Goal: Task Accomplishment & Management: Manage account settings

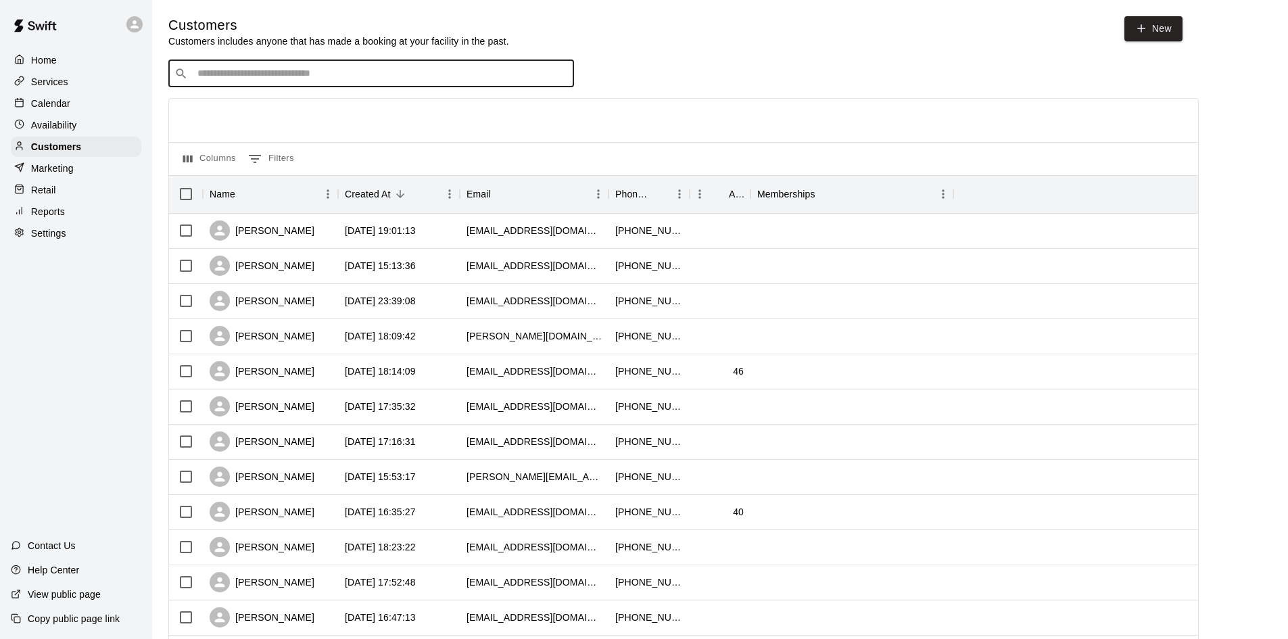
paste input "**********"
type input "**********"
click at [560, 76] on icon "Clear" at bounding box center [560, 74] width 14 height 14
type input "*"
click at [66, 89] on p "Services" at bounding box center [49, 82] width 37 height 14
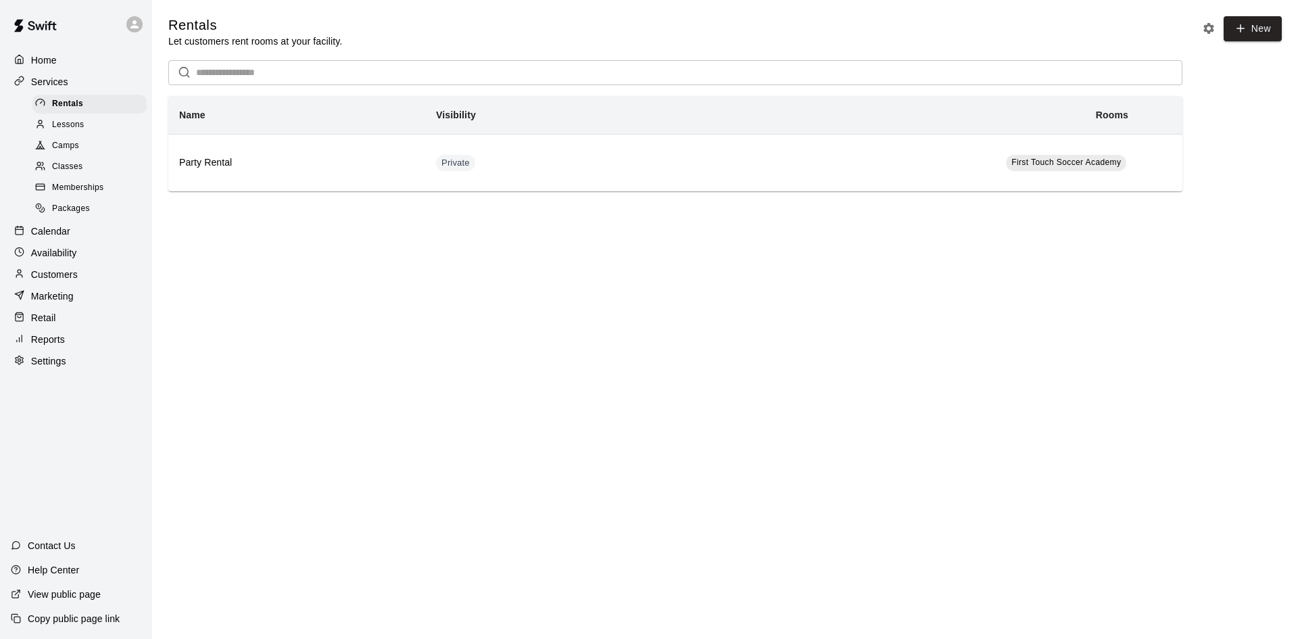
click at [83, 154] on div "Camps" at bounding box center [89, 146] width 114 height 19
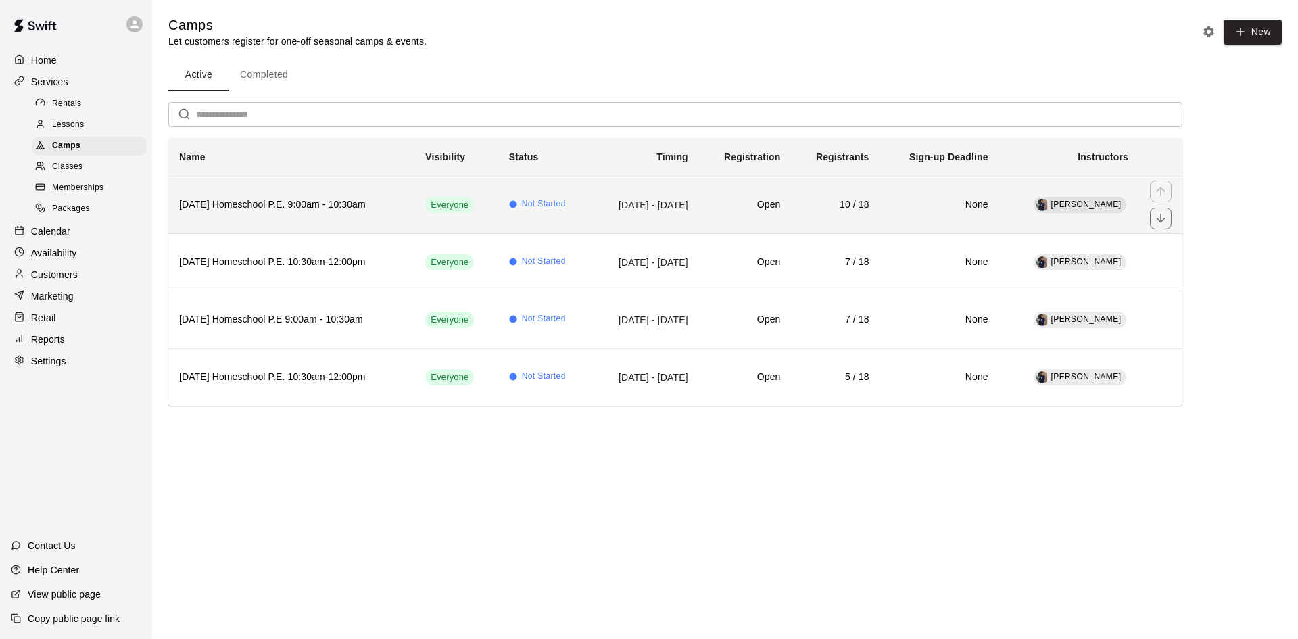
click at [323, 198] on h6 "[DATE] Homeschool P.E. 9:00am - 10:30am" at bounding box center [291, 204] width 225 height 15
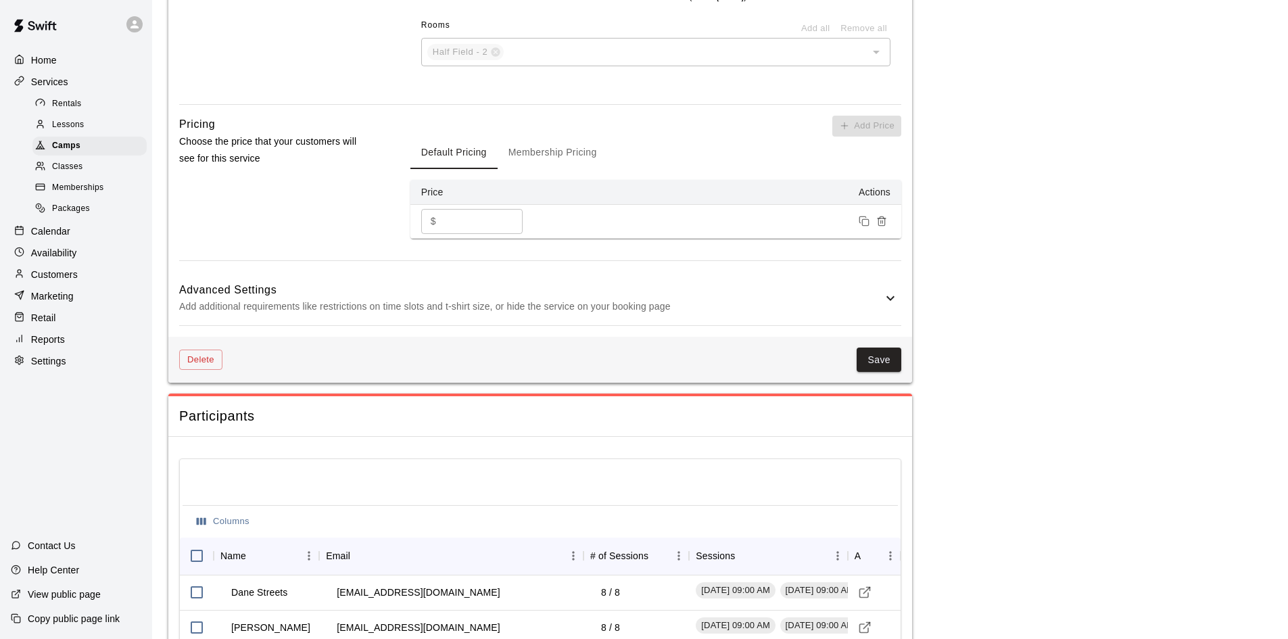
scroll to position [1467, 0]
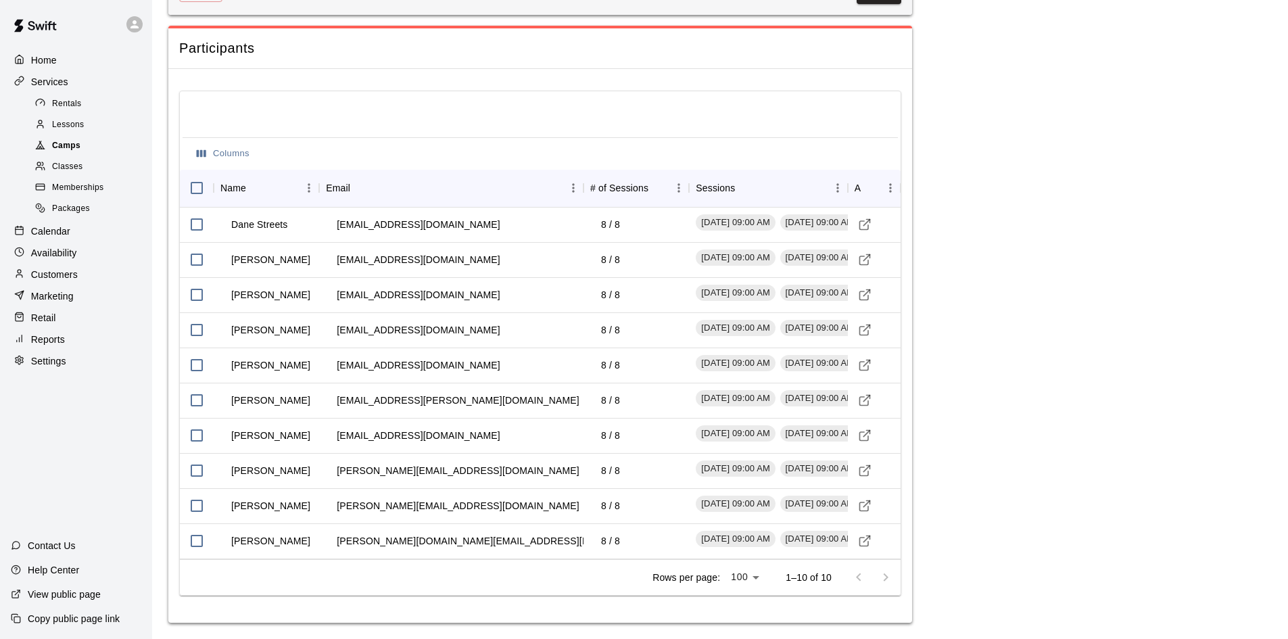
click at [67, 151] on span "Camps" at bounding box center [66, 146] width 28 height 14
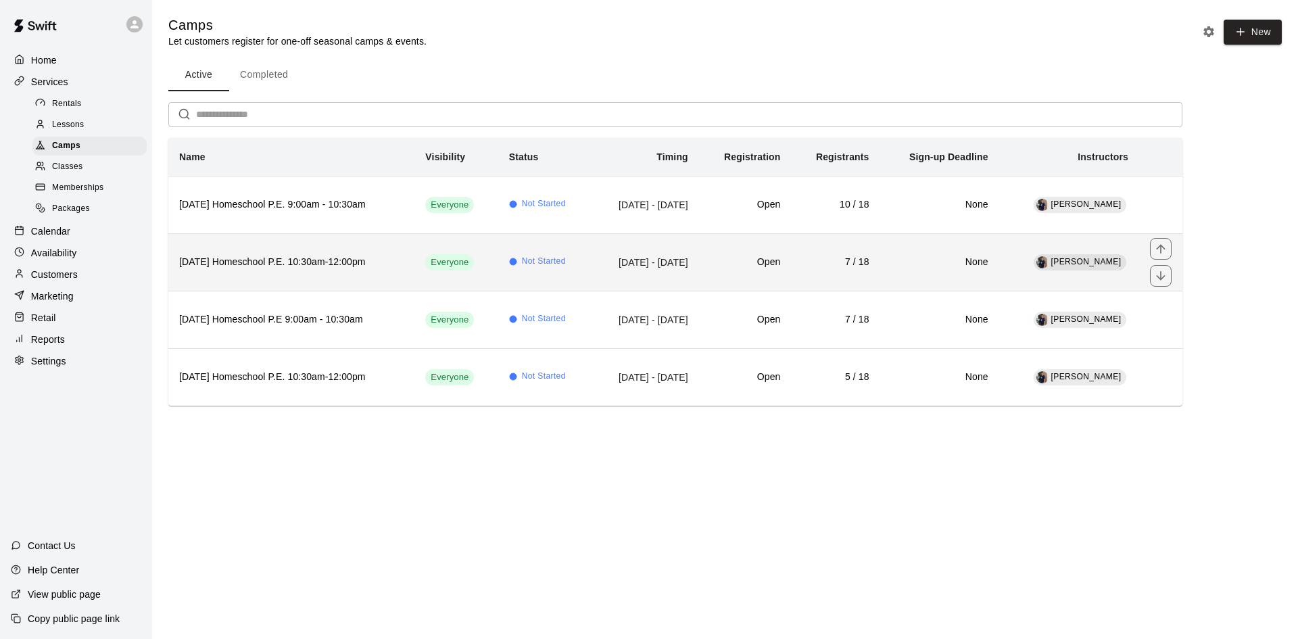
click at [868, 249] on td "7 / 18" at bounding box center [836, 261] width 89 height 57
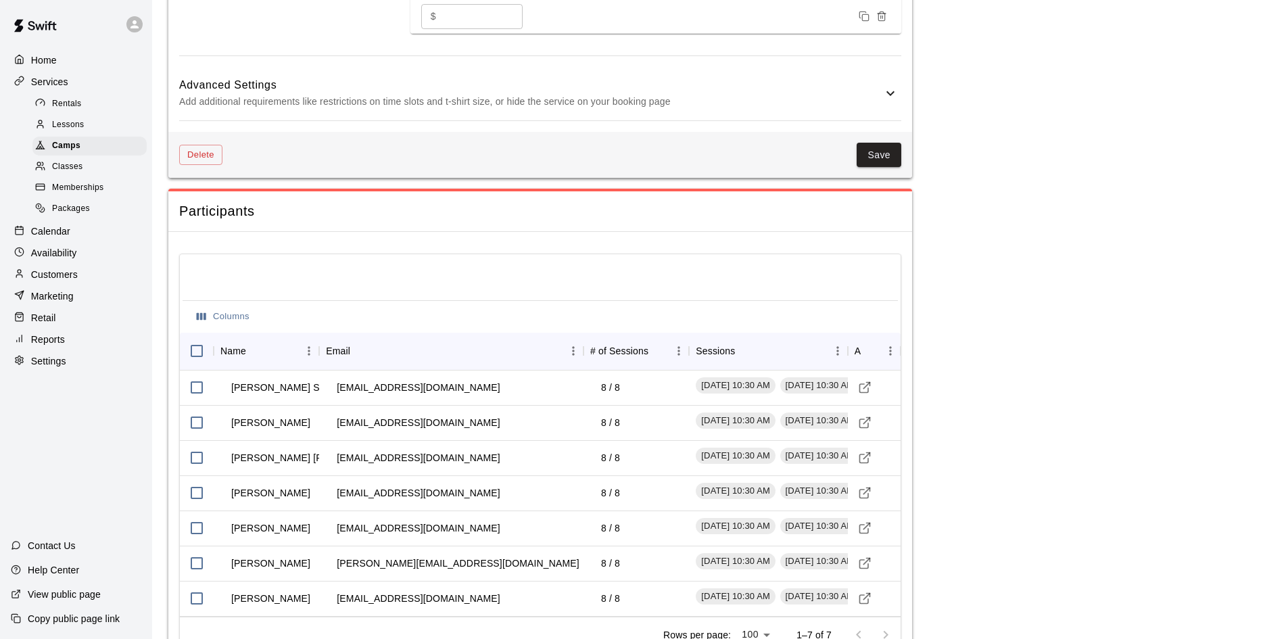
scroll to position [1361, 0]
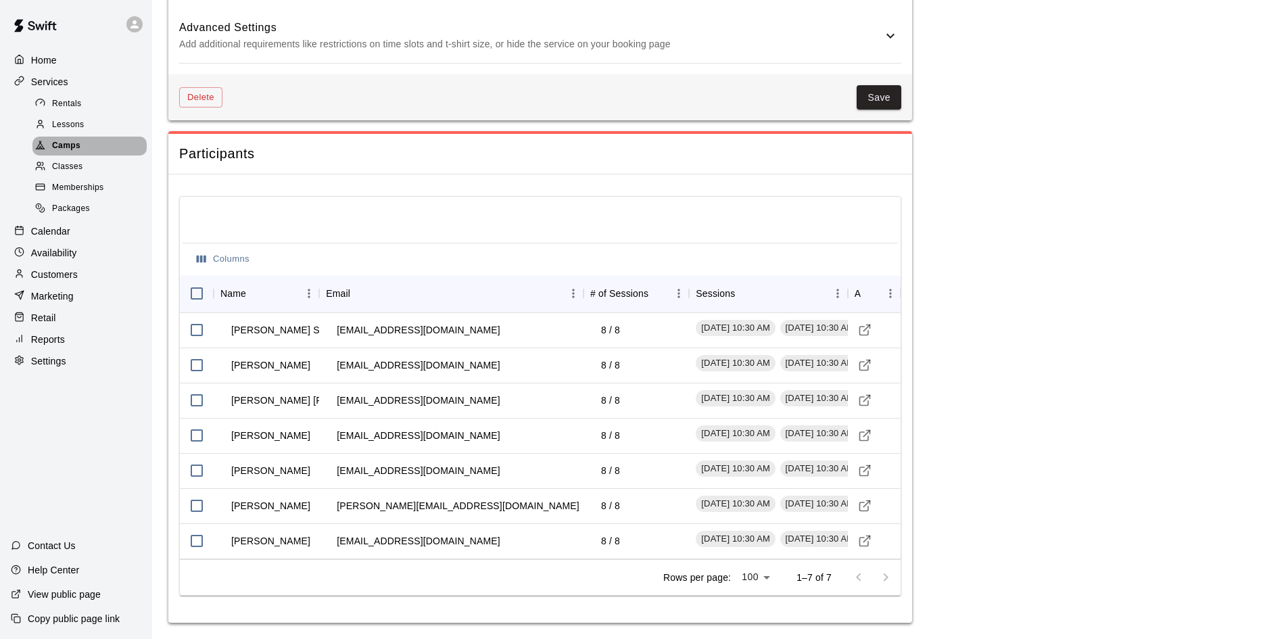
drag, startPoint x: 98, startPoint y: 142, endPoint x: 91, endPoint y: 145, distance: 7.3
click at [97, 143] on div "Camps" at bounding box center [89, 146] width 114 height 19
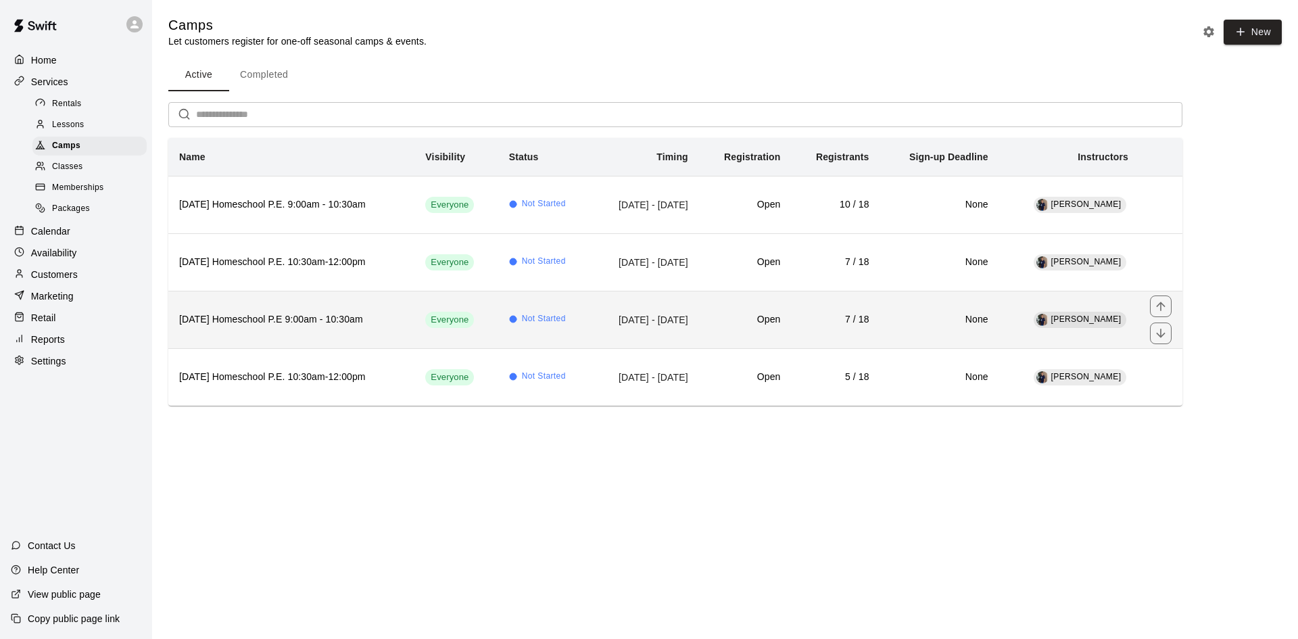
click at [347, 306] on th "[DATE] Homeschool P.E 9:00am - 10:30am" at bounding box center [291, 319] width 246 height 57
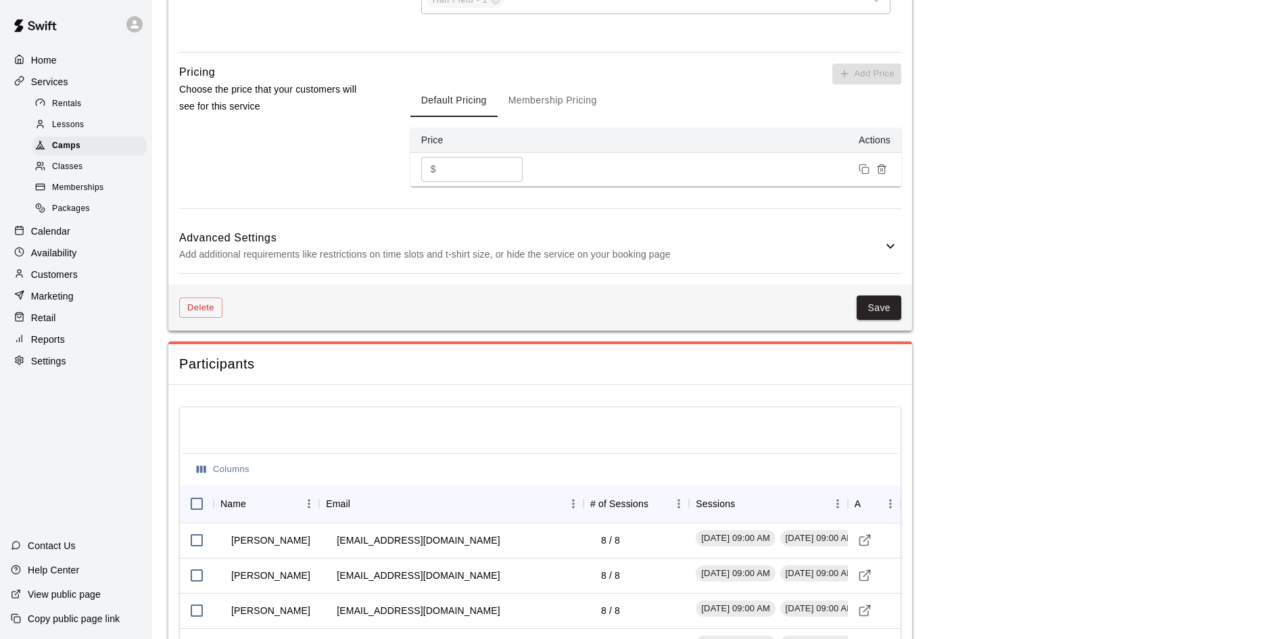
scroll to position [1361, 0]
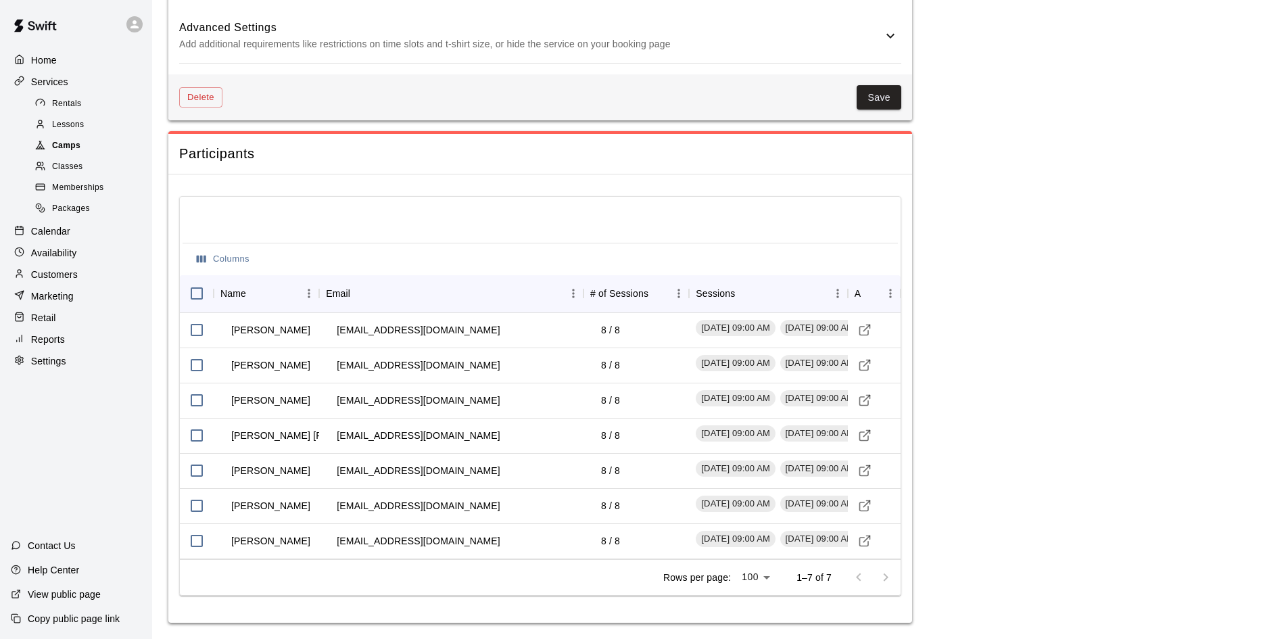
click at [71, 153] on span "Camps" at bounding box center [66, 146] width 28 height 14
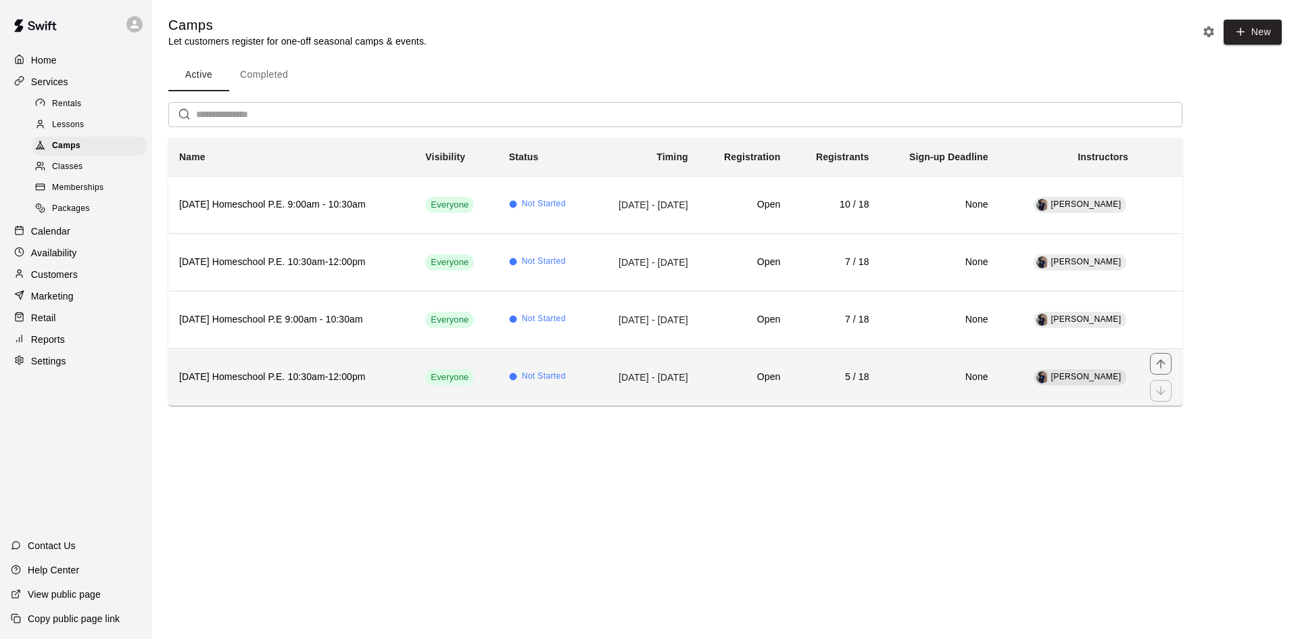
click at [321, 375] on h6 "[DATE] Homeschool P.E. 10:30am-12:00pm" at bounding box center [291, 377] width 225 height 15
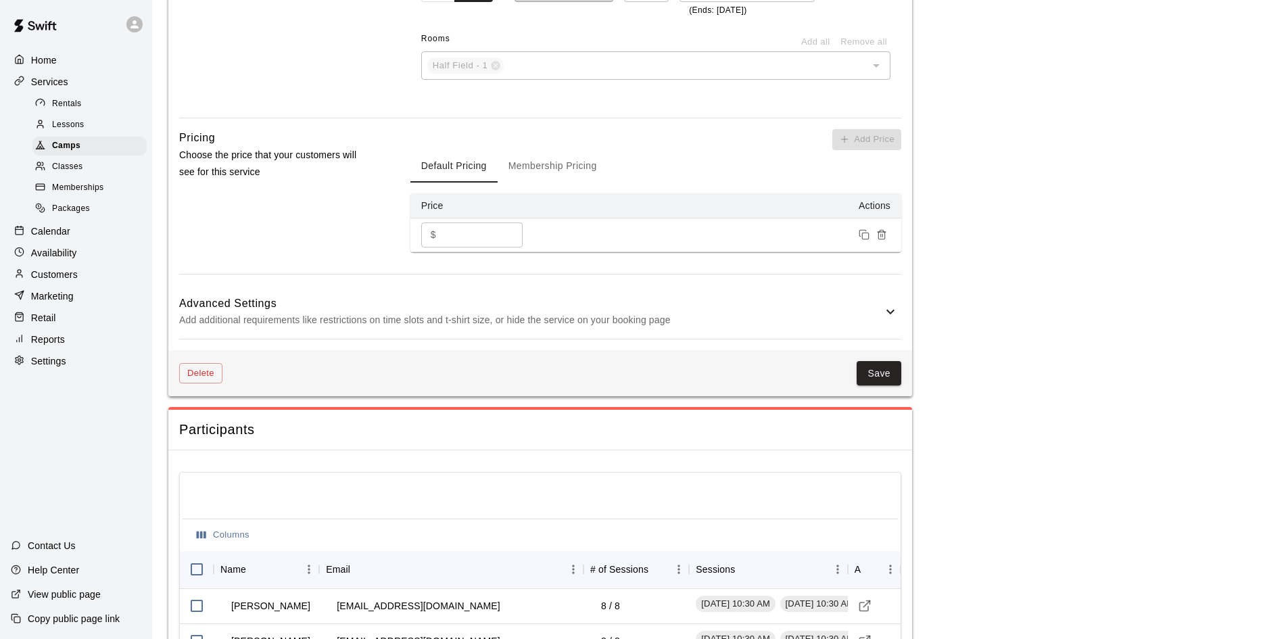
scroll to position [1291, 0]
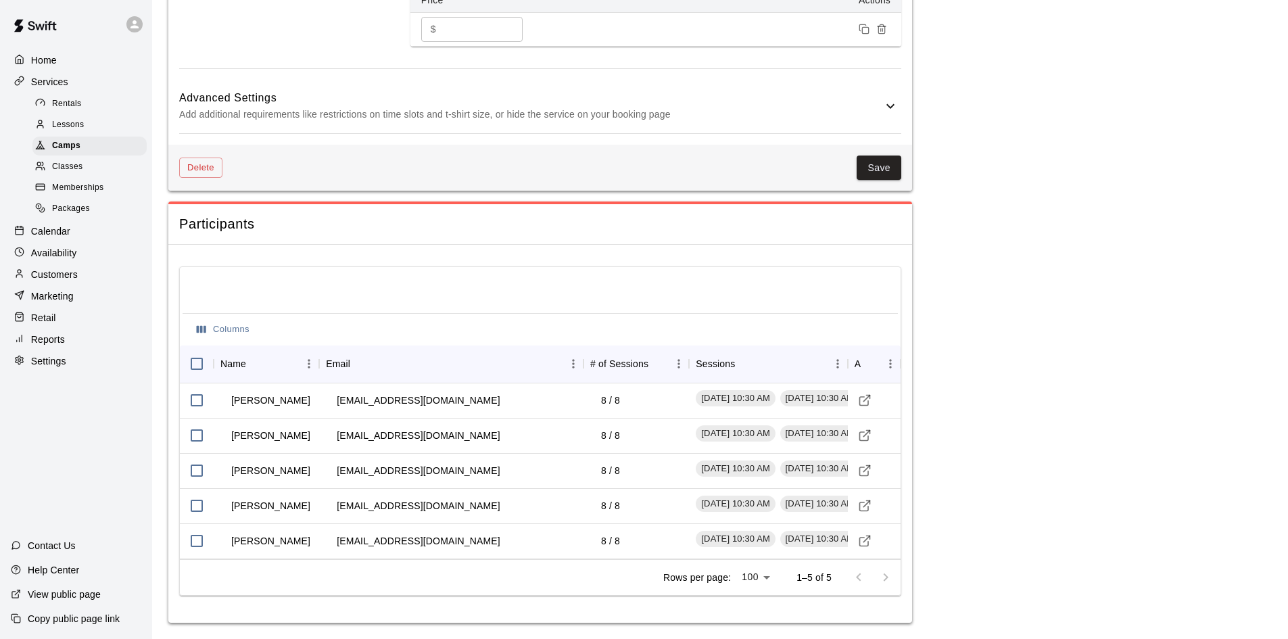
click at [45, 234] on p "Calendar" at bounding box center [50, 232] width 39 height 14
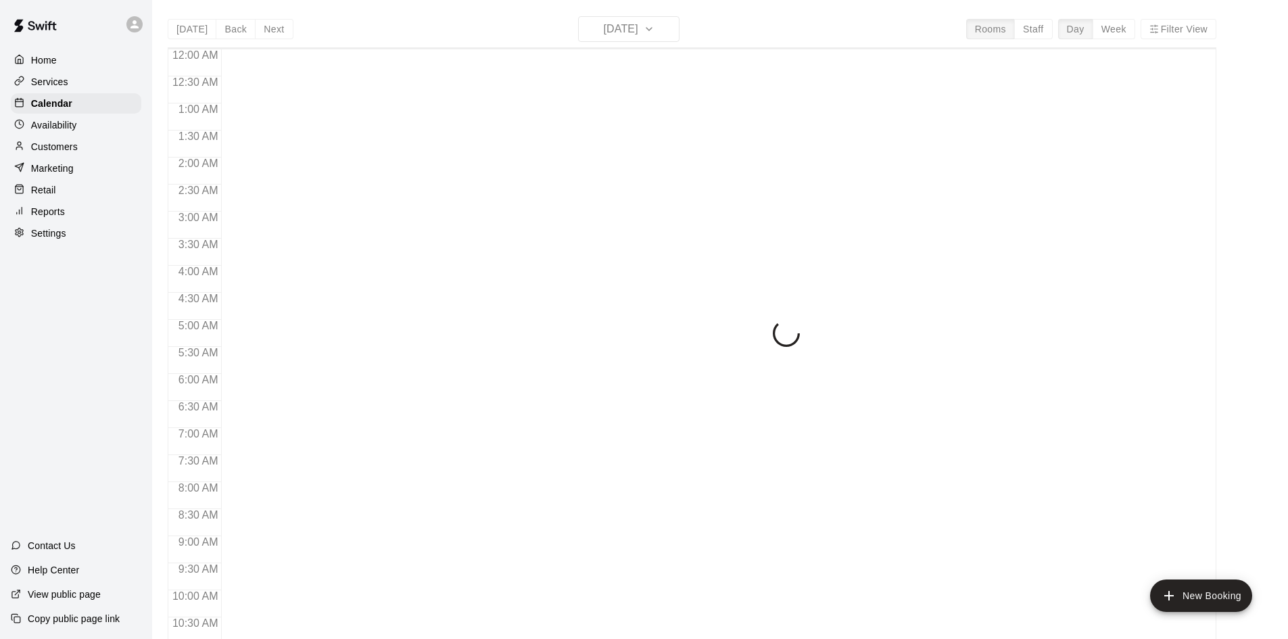
scroll to position [664, 0]
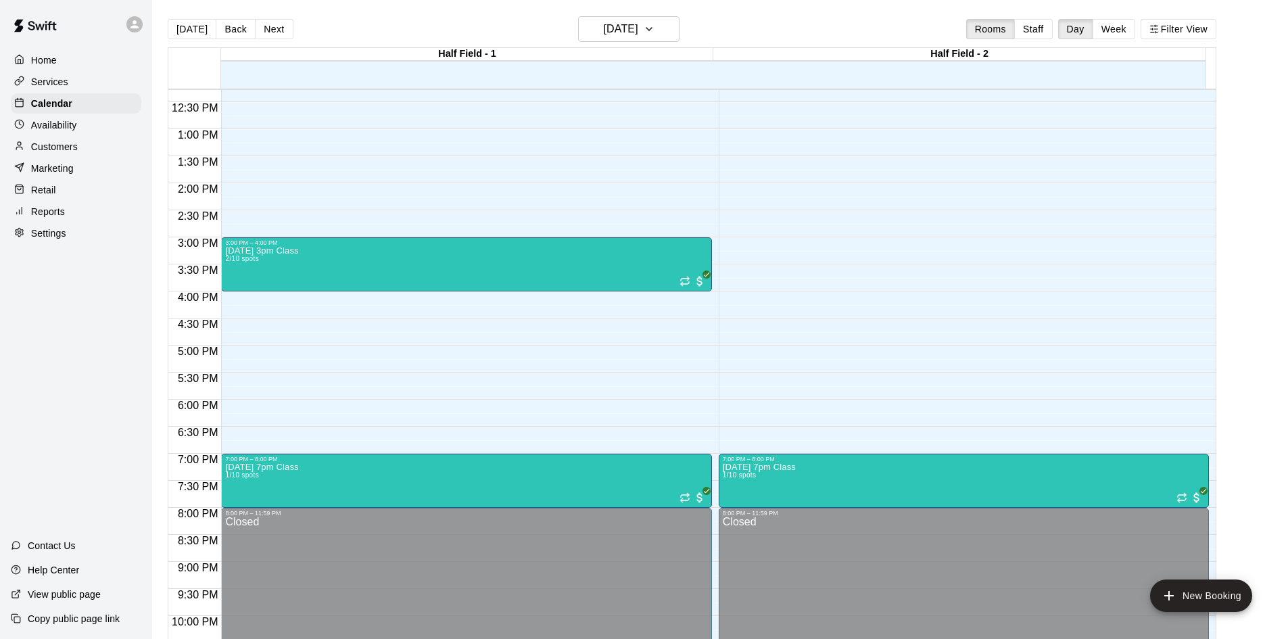
click at [1127, 36] on button "Week" at bounding box center [1114, 29] width 43 height 20
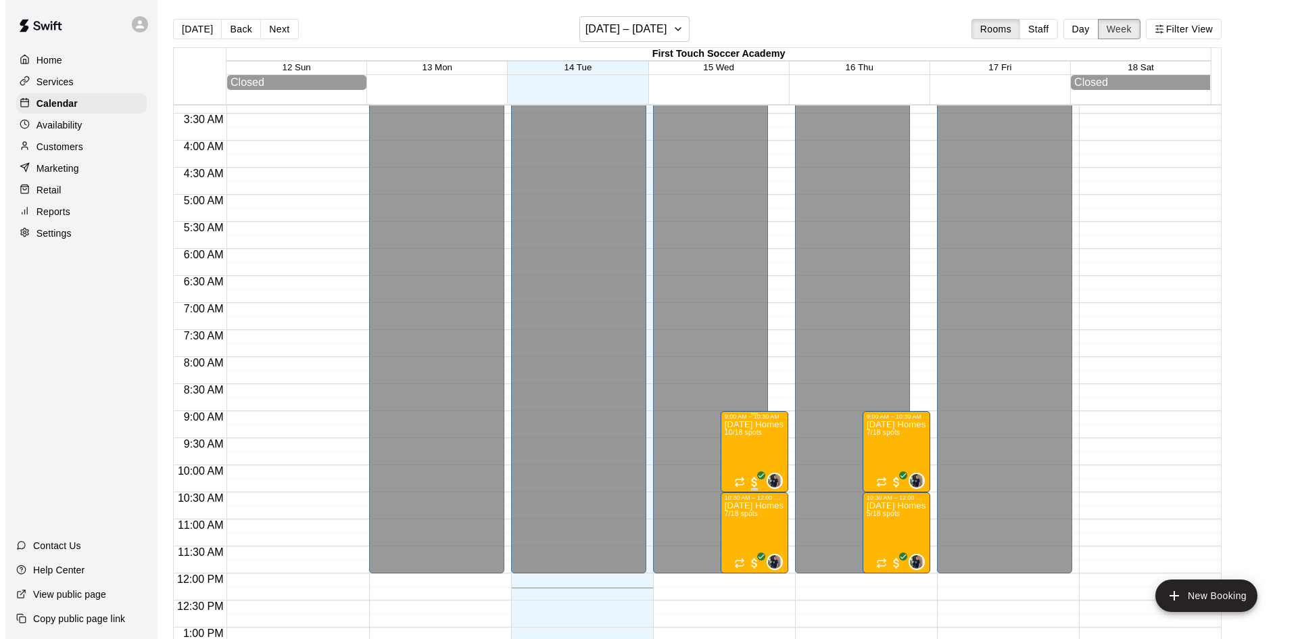
scroll to position [271, 0]
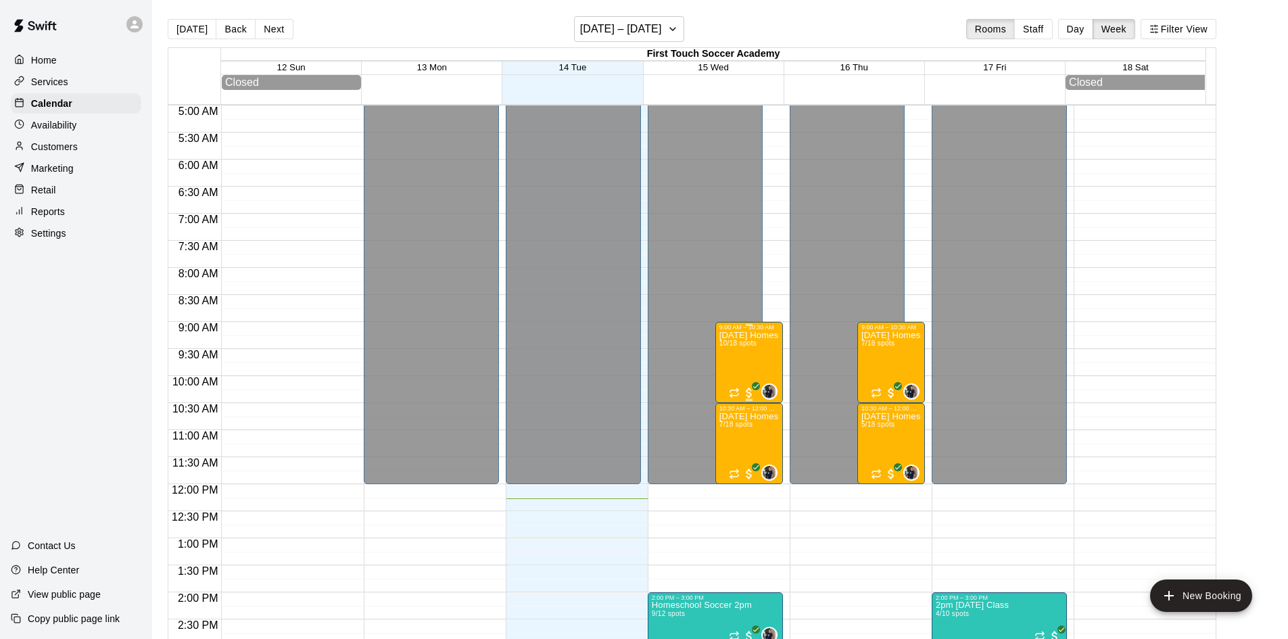
click at [749, 373] on div "[DATE] Homeschool PE 10/18 spots" at bounding box center [750, 650] width 60 height 639
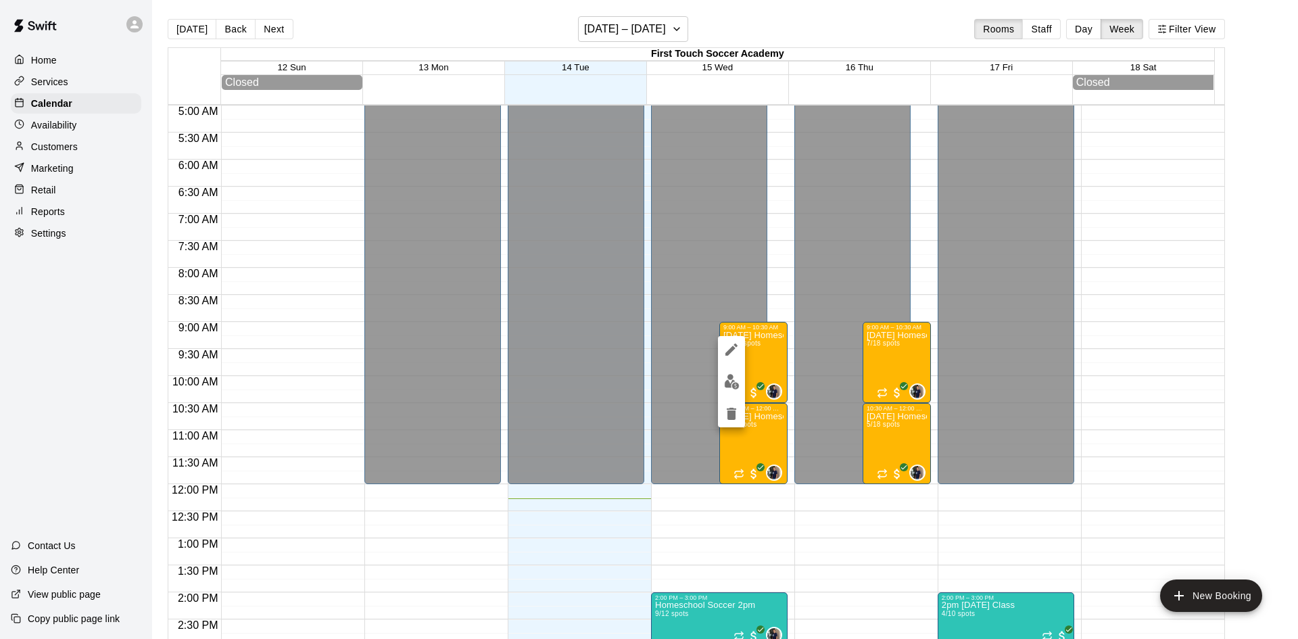
click at [735, 385] on img "edit" at bounding box center [732, 382] width 16 height 16
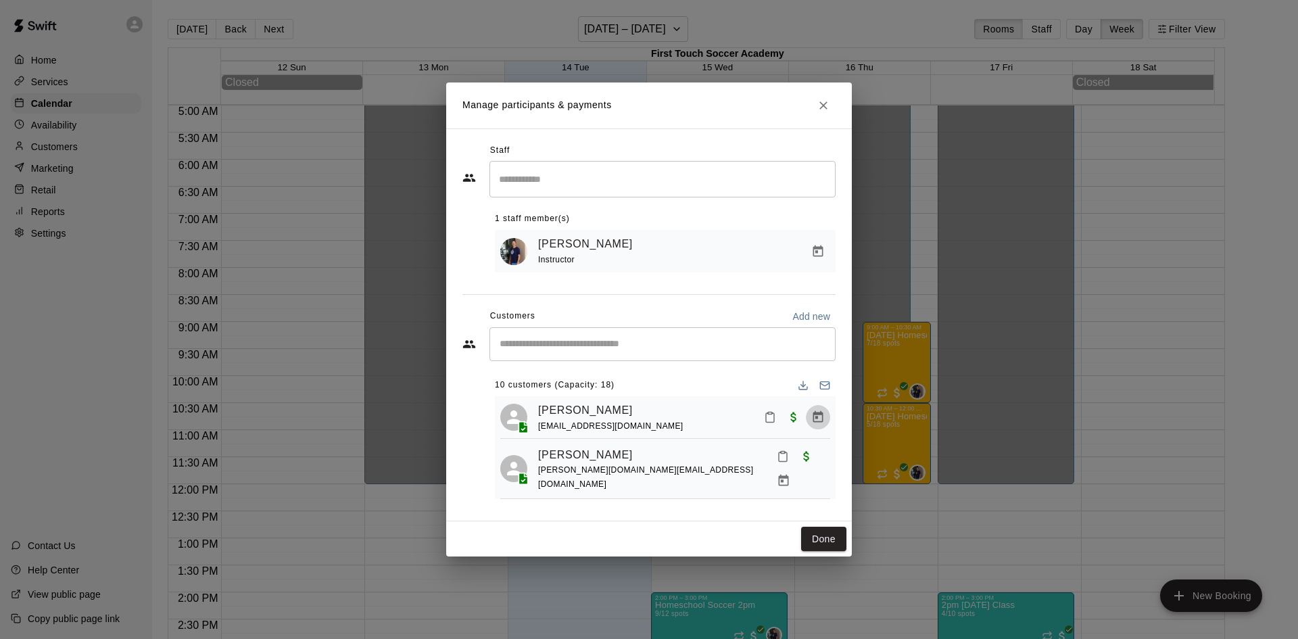
click at [812, 417] on icon "Manage bookings & payment" at bounding box center [819, 418] width 14 height 14
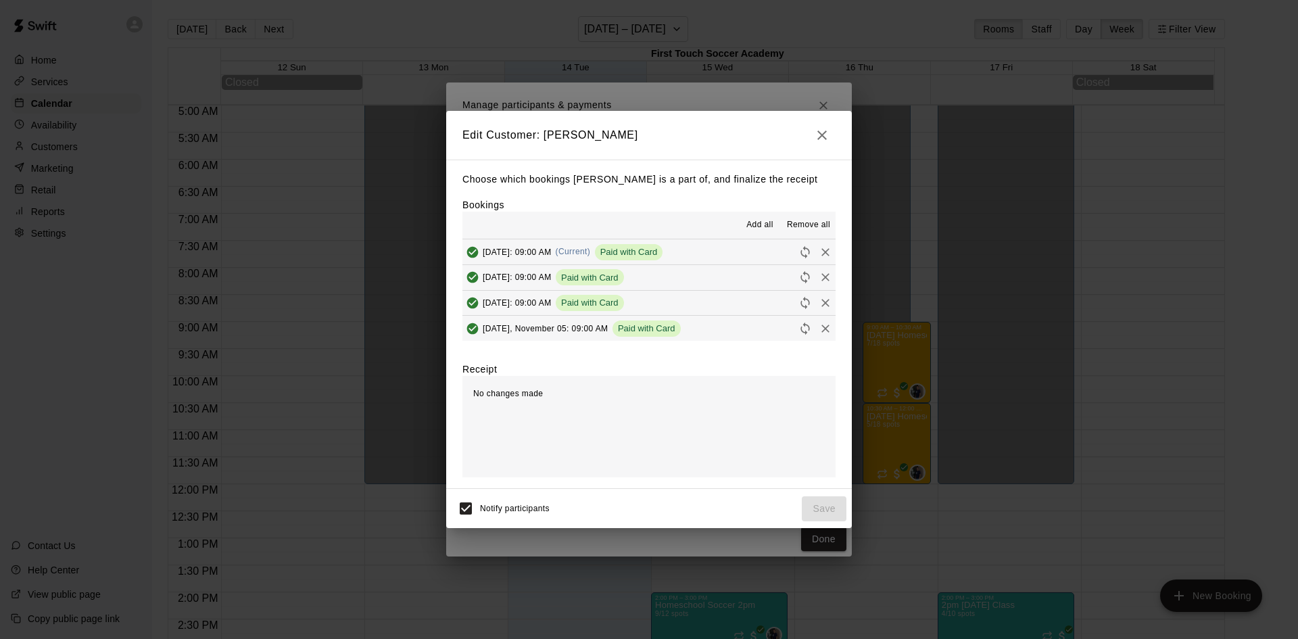
click at [819, 250] on icon "Remove" at bounding box center [826, 252] width 14 height 14
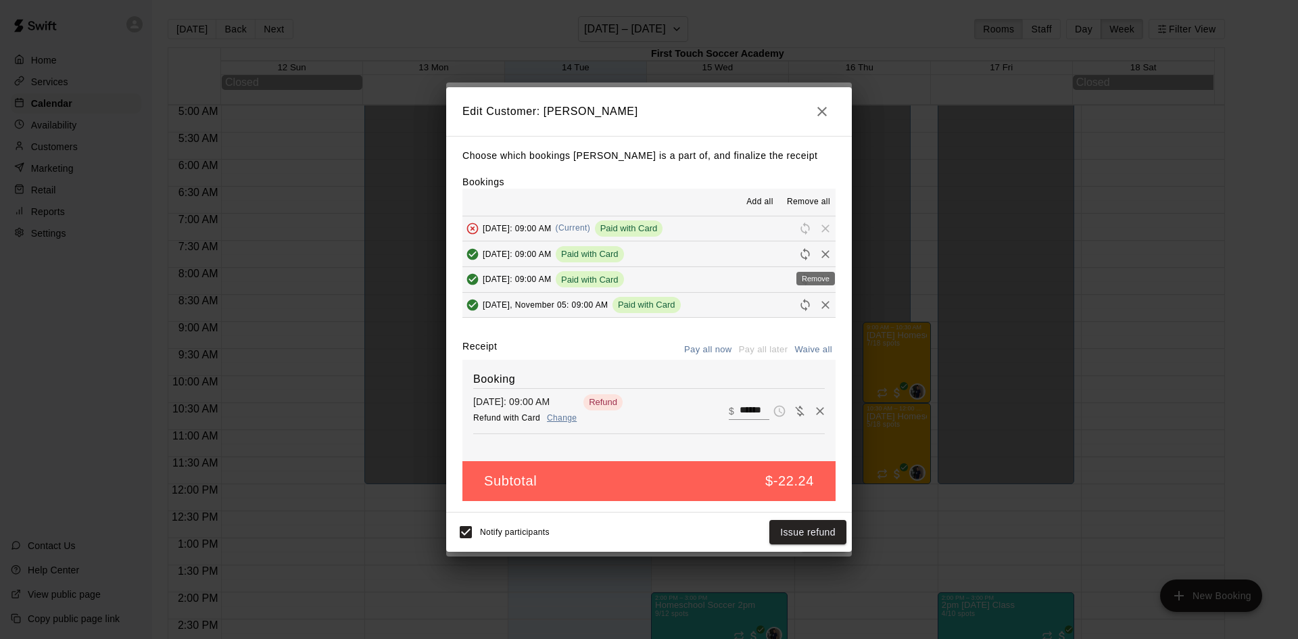
click at [819, 252] on icon "Remove" at bounding box center [826, 255] width 14 height 14
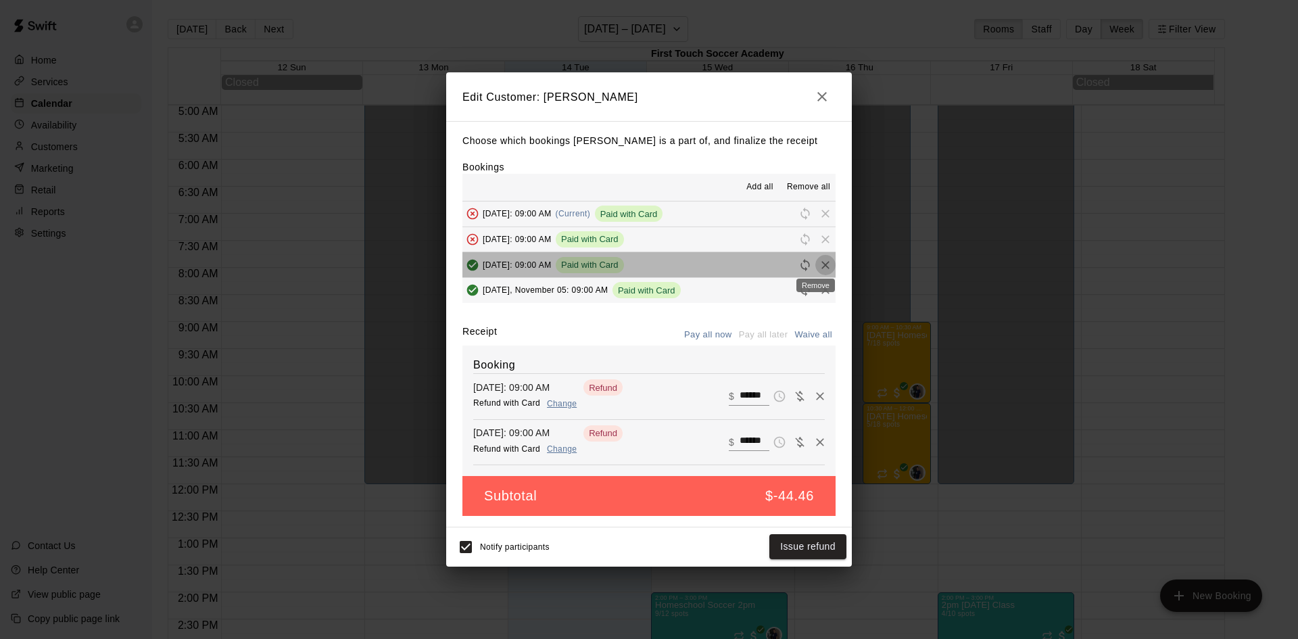
click at [819, 265] on icon "Remove" at bounding box center [826, 265] width 14 height 14
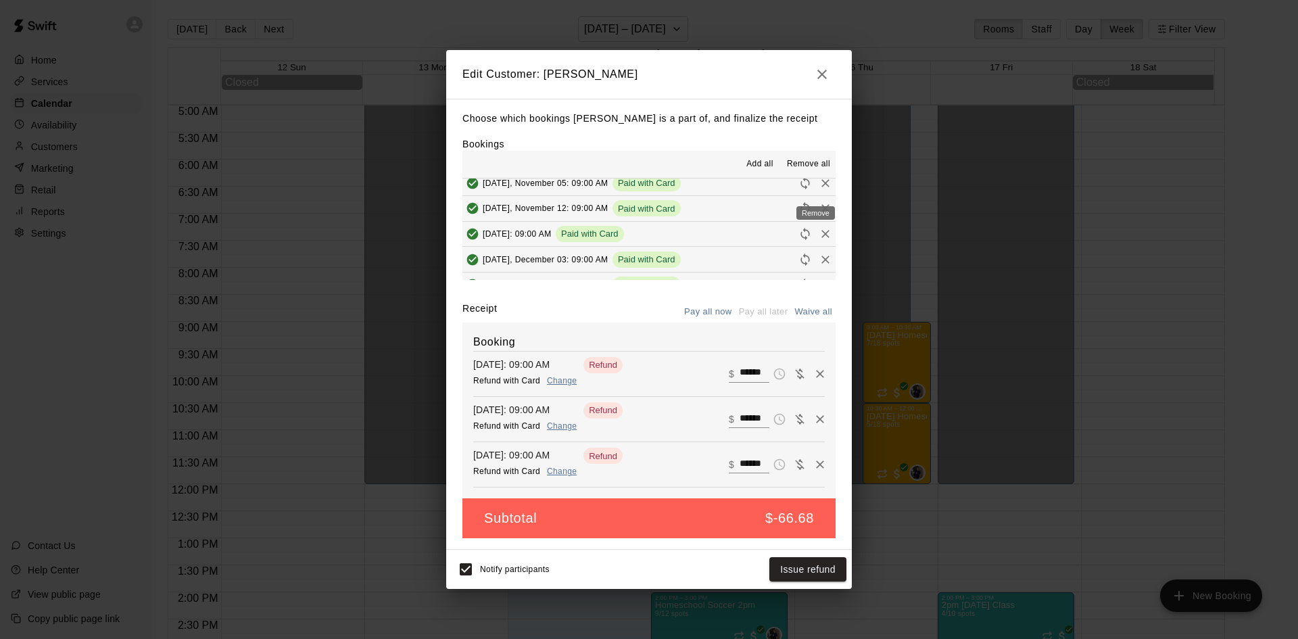
scroll to position [34, 0]
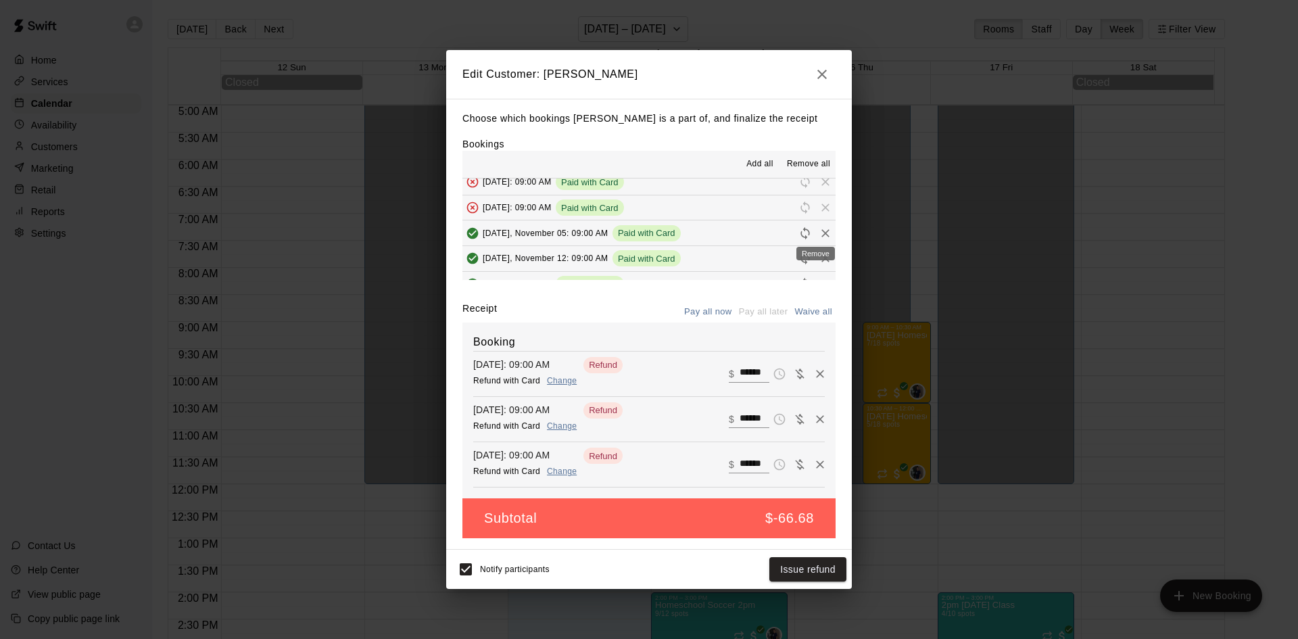
click at [819, 233] on icon "Remove" at bounding box center [826, 234] width 14 height 14
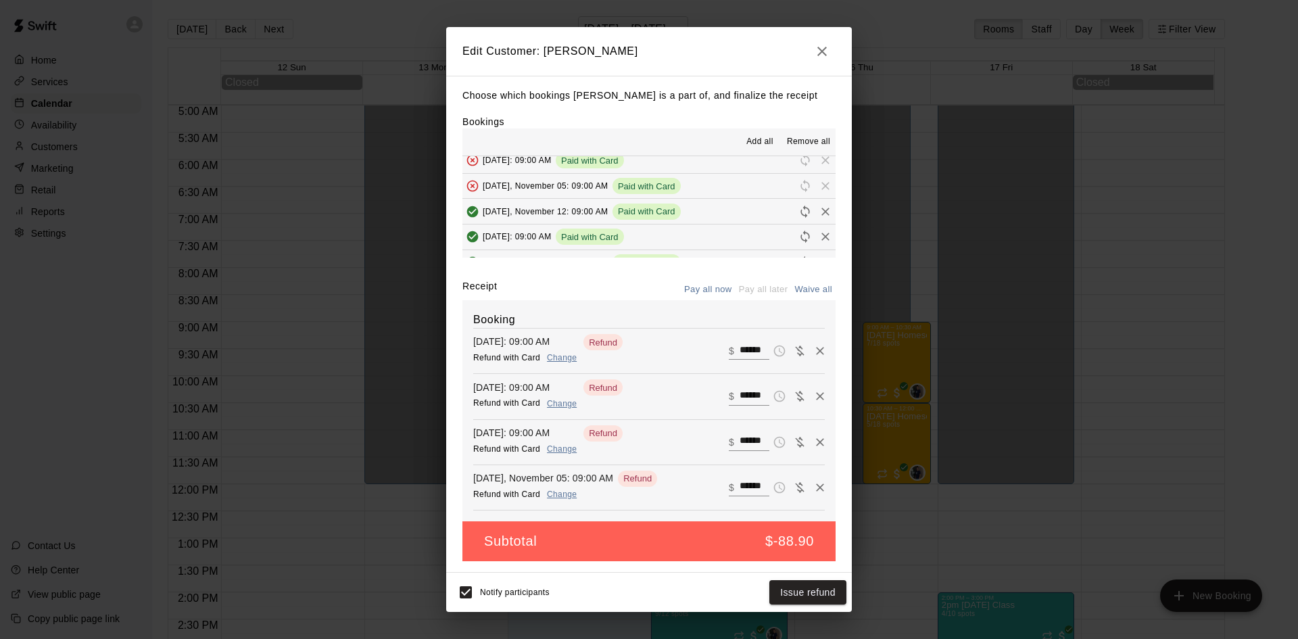
scroll to position [102, 0]
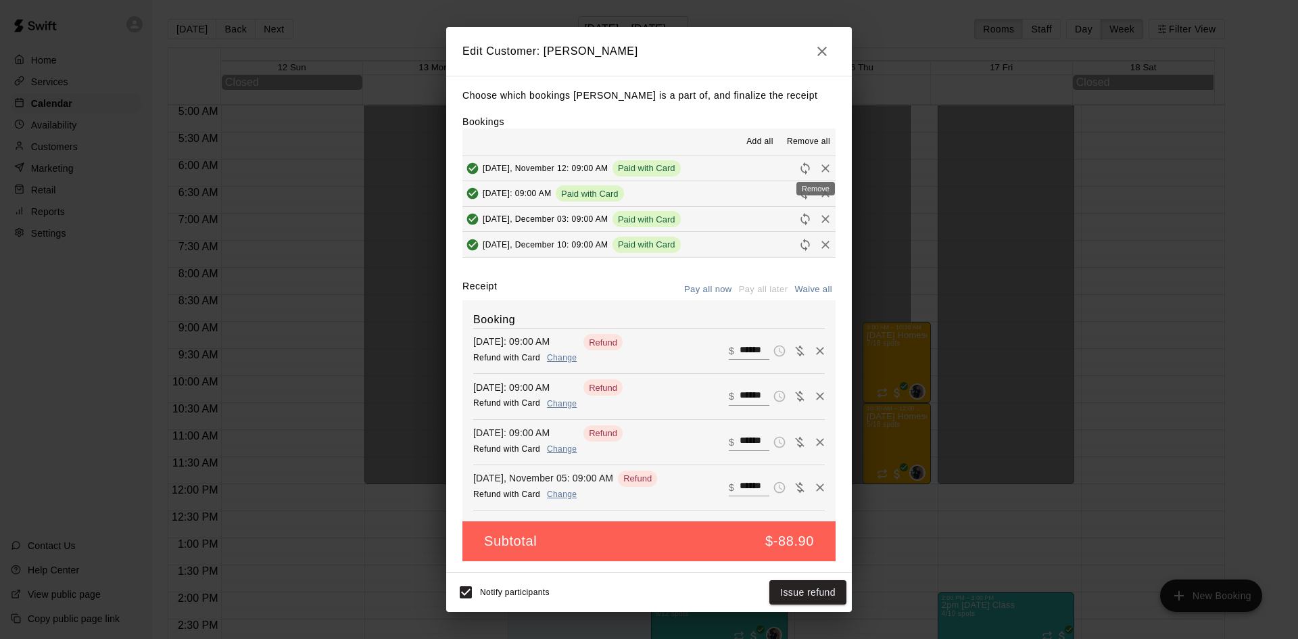
click at [819, 164] on icon "Remove" at bounding box center [826, 169] width 14 height 14
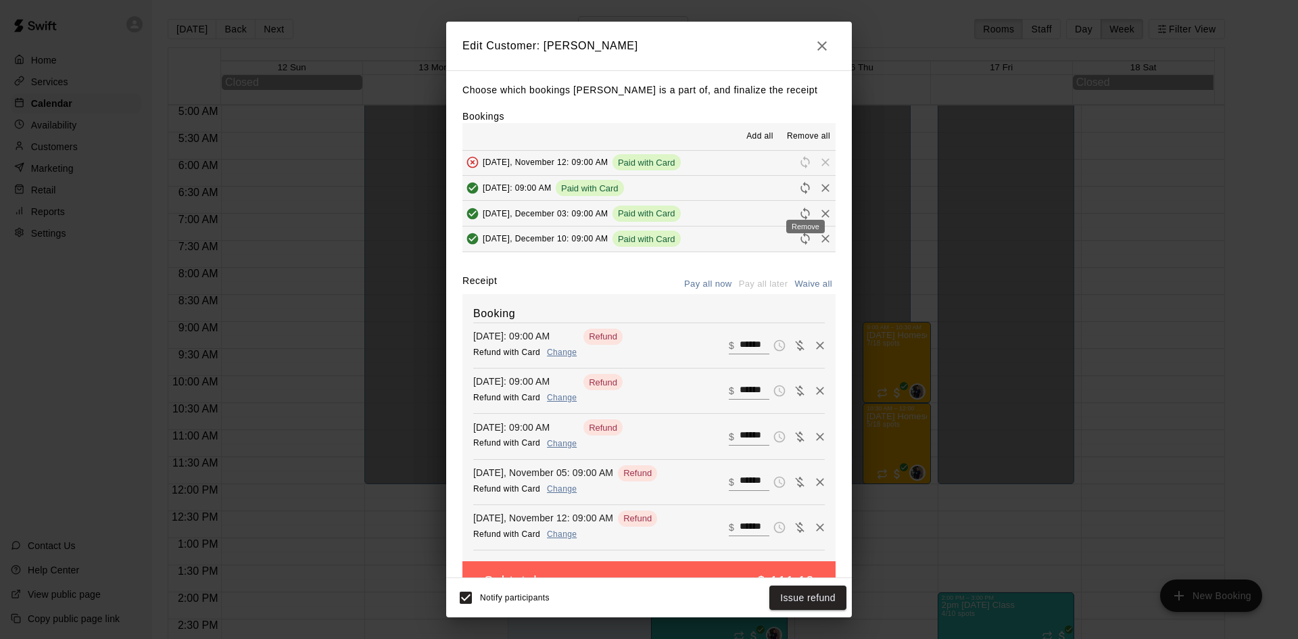
click at [819, 195] on icon "Remove" at bounding box center [826, 188] width 14 height 14
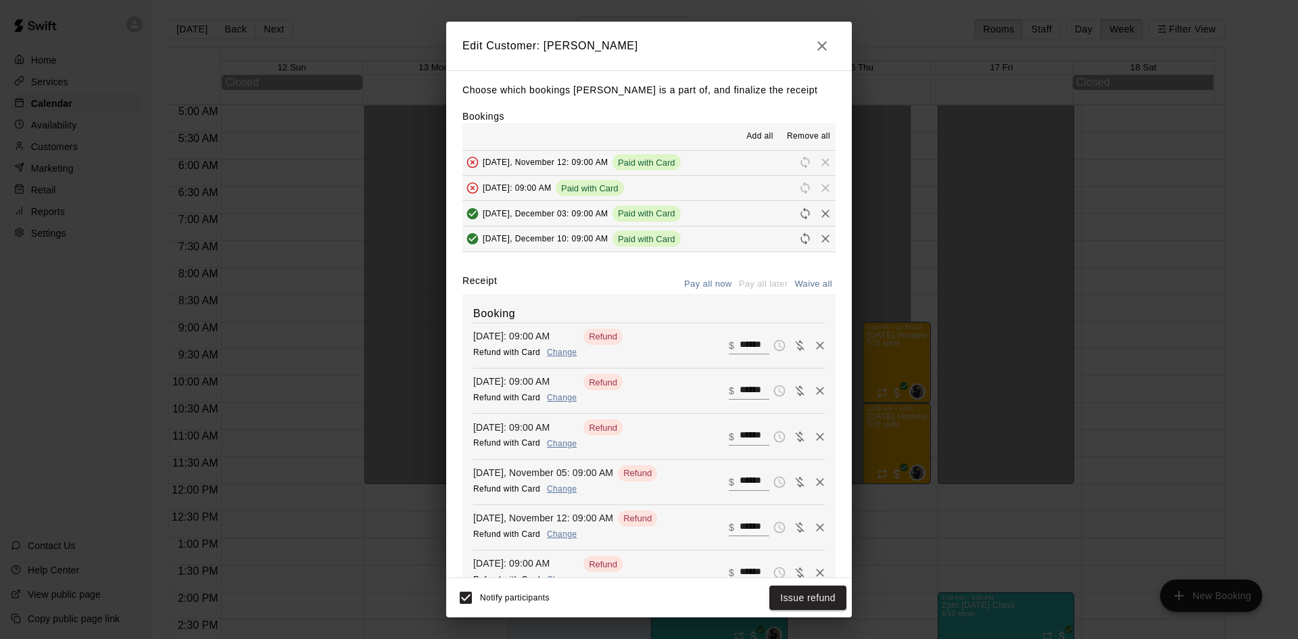
scroll to position [68, 0]
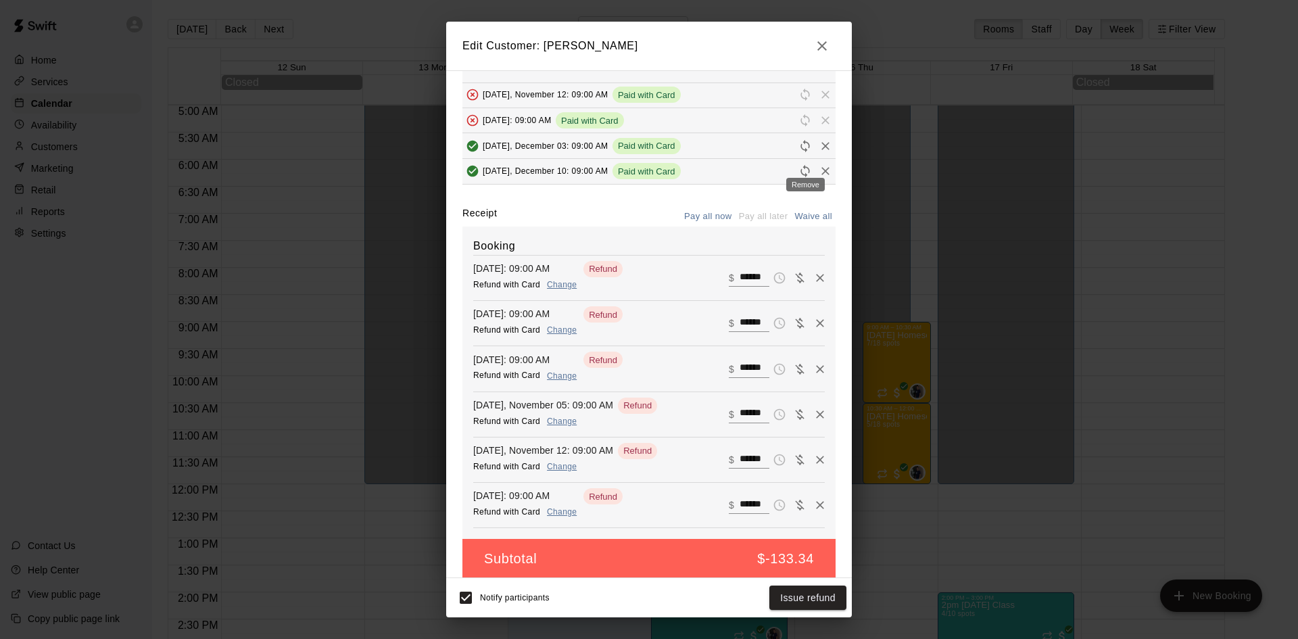
click at [822, 150] on icon "Remove" at bounding box center [826, 146] width 8 height 8
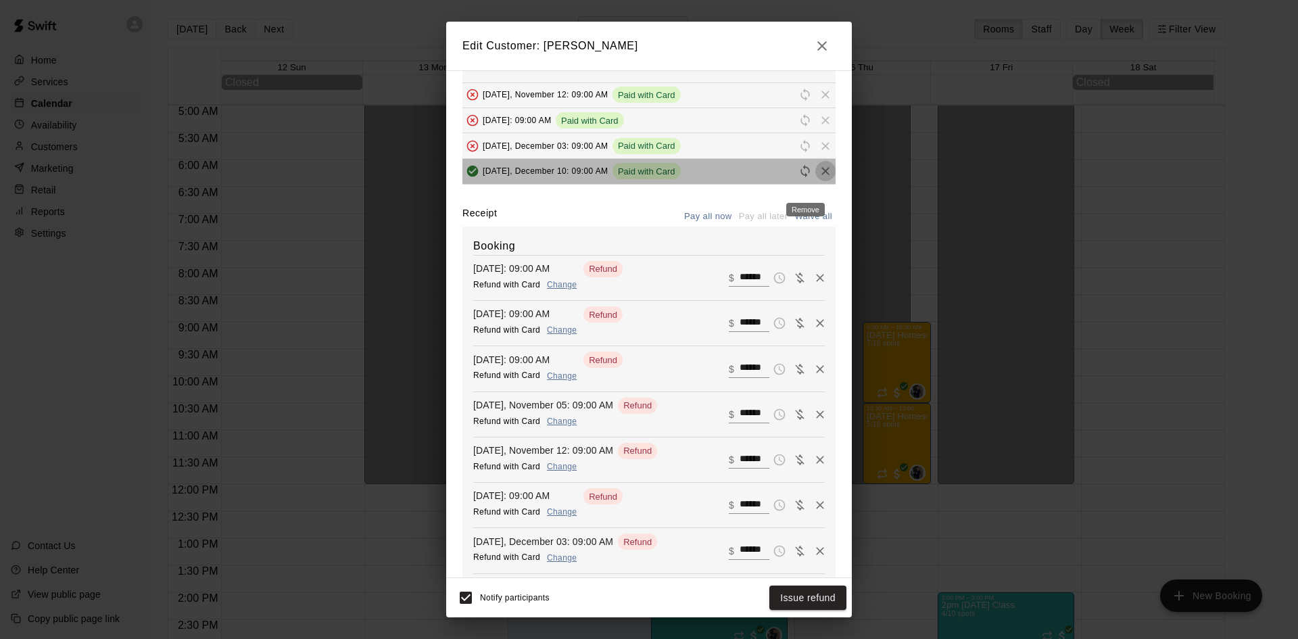
click at [819, 178] on icon "Remove" at bounding box center [826, 171] width 14 height 14
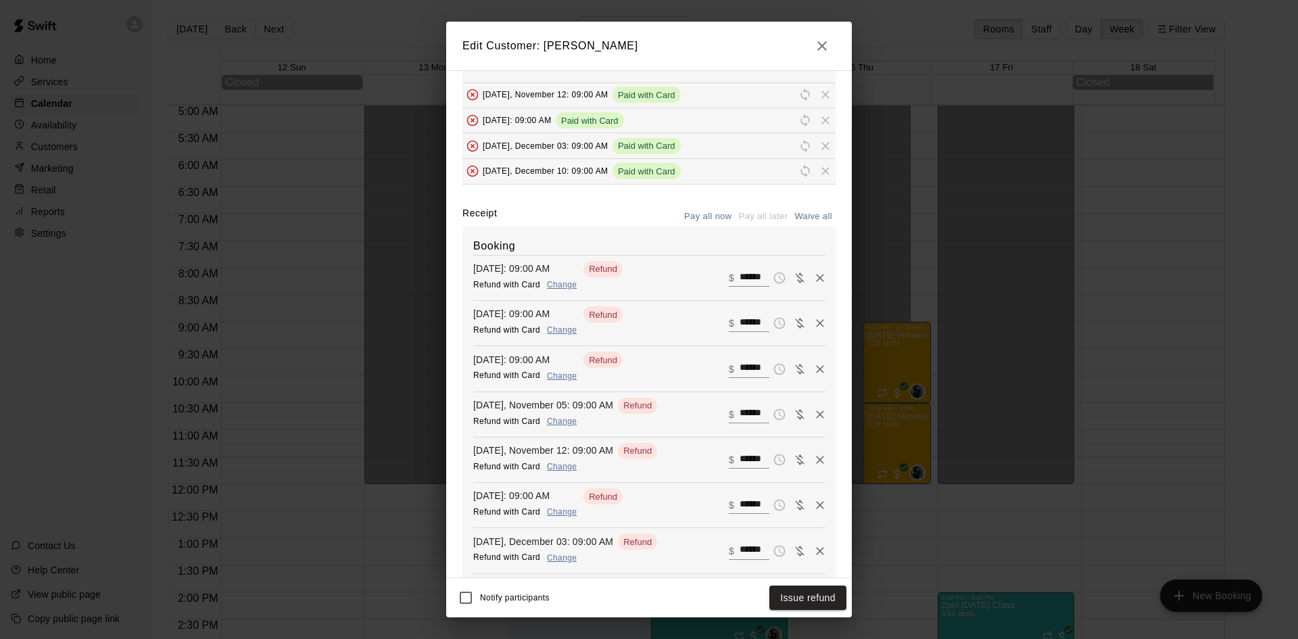
click at [805, 227] on button "Waive all" at bounding box center [813, 216] width 45 height 21
type input "*"
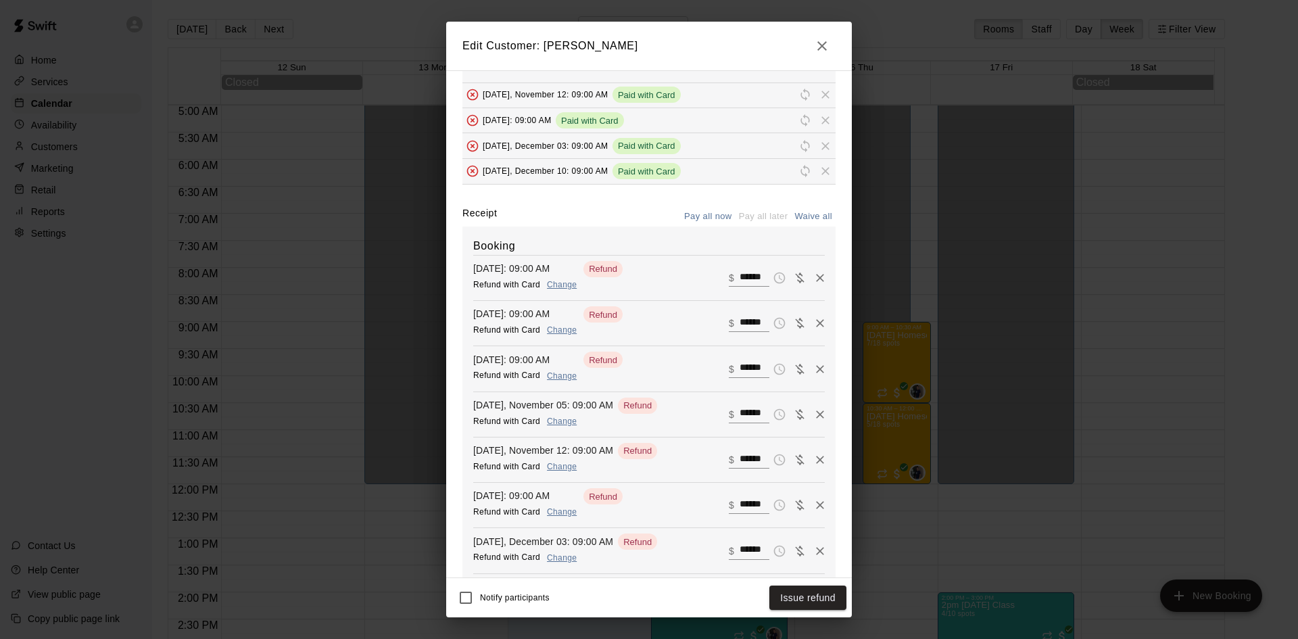
type input "*"
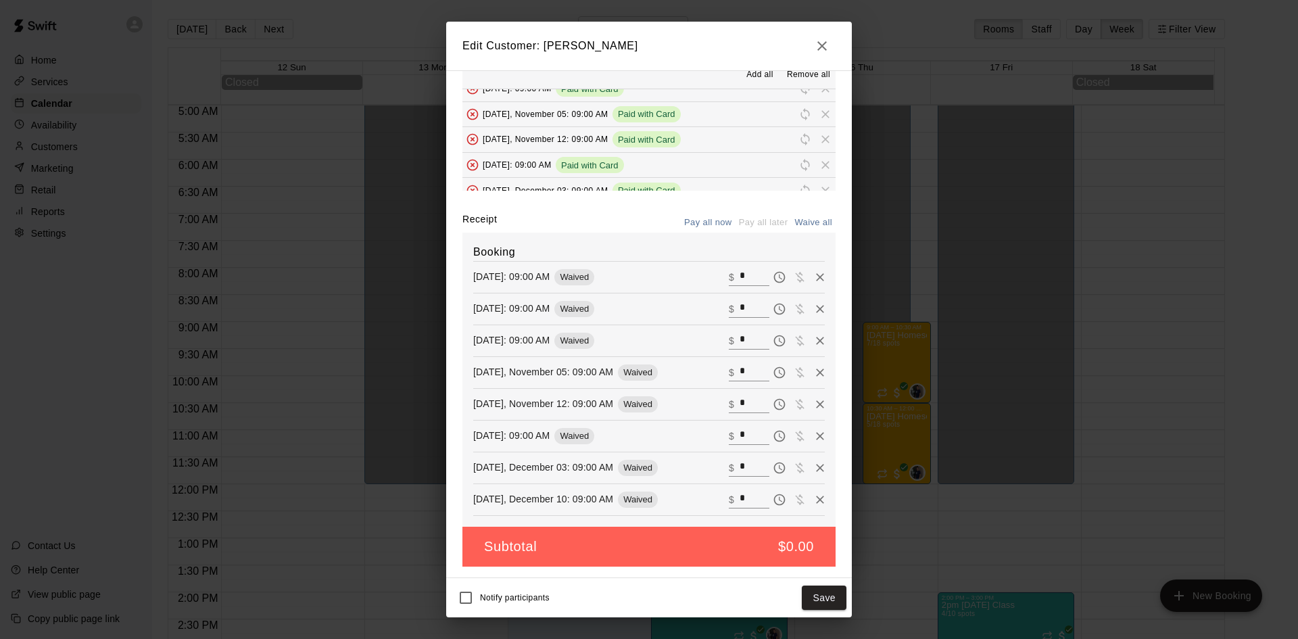
scroll to position [0, 0]
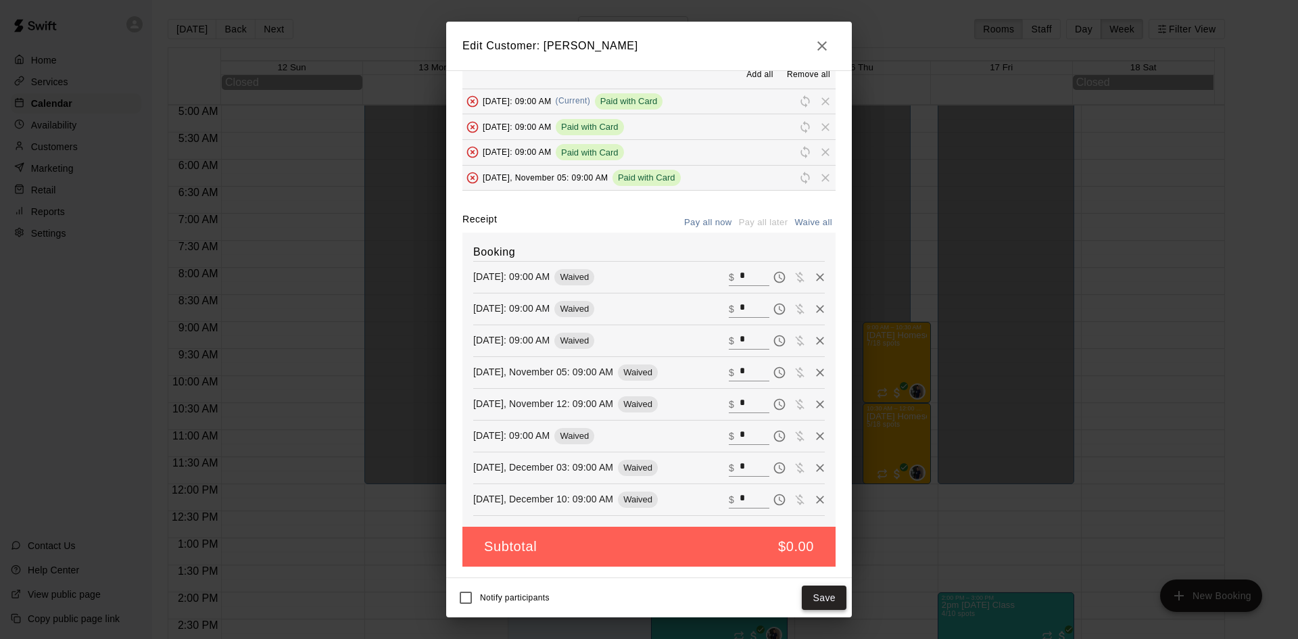
click at [827, 599] on button "Save" at bounding box center [824, 598] width 45 height 25
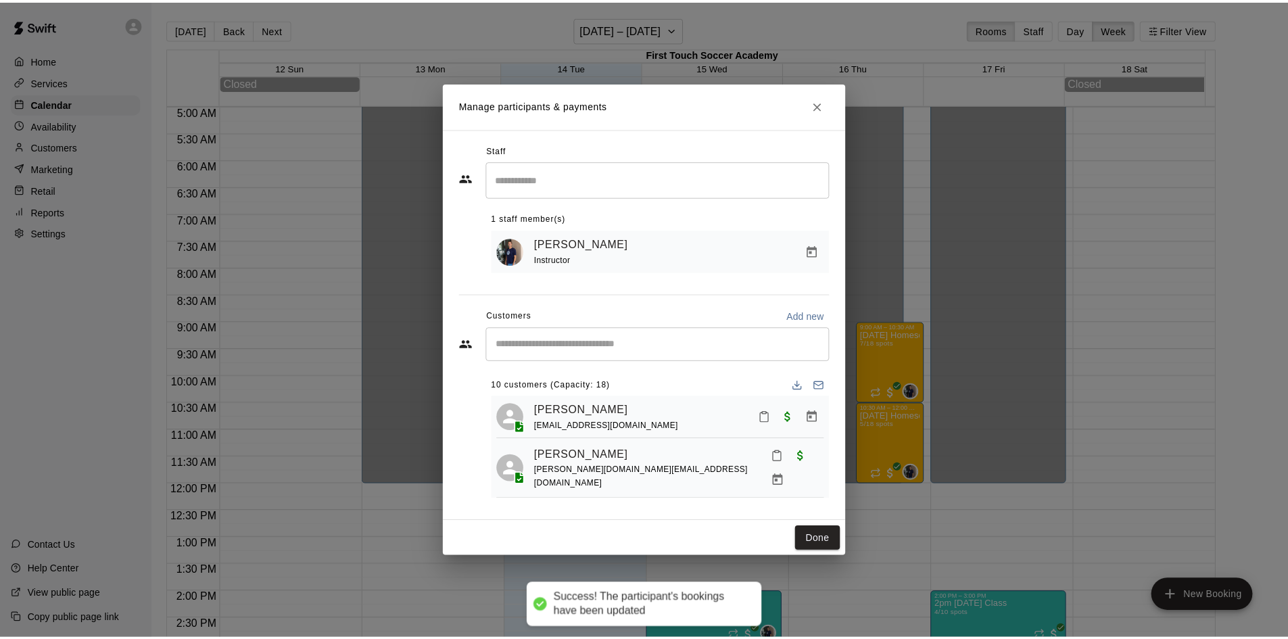
scroll to position [16, 0]
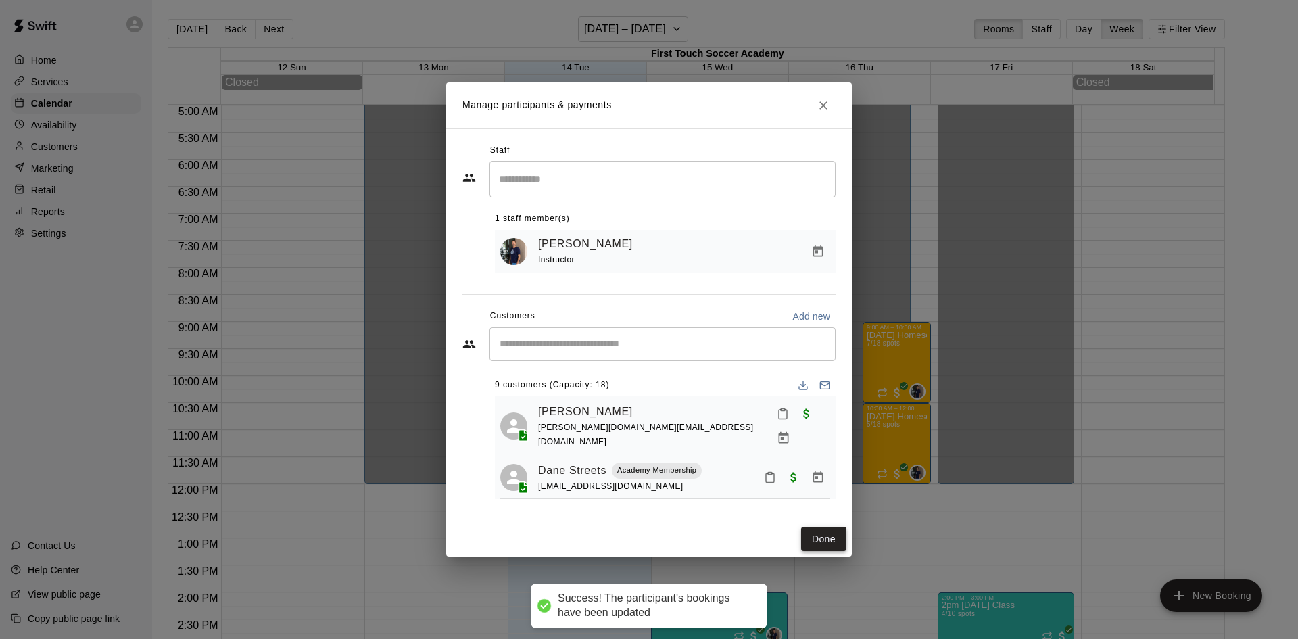
click at [826, 540] on button "Done" at bounding box center [823, 539] width 45 height 25
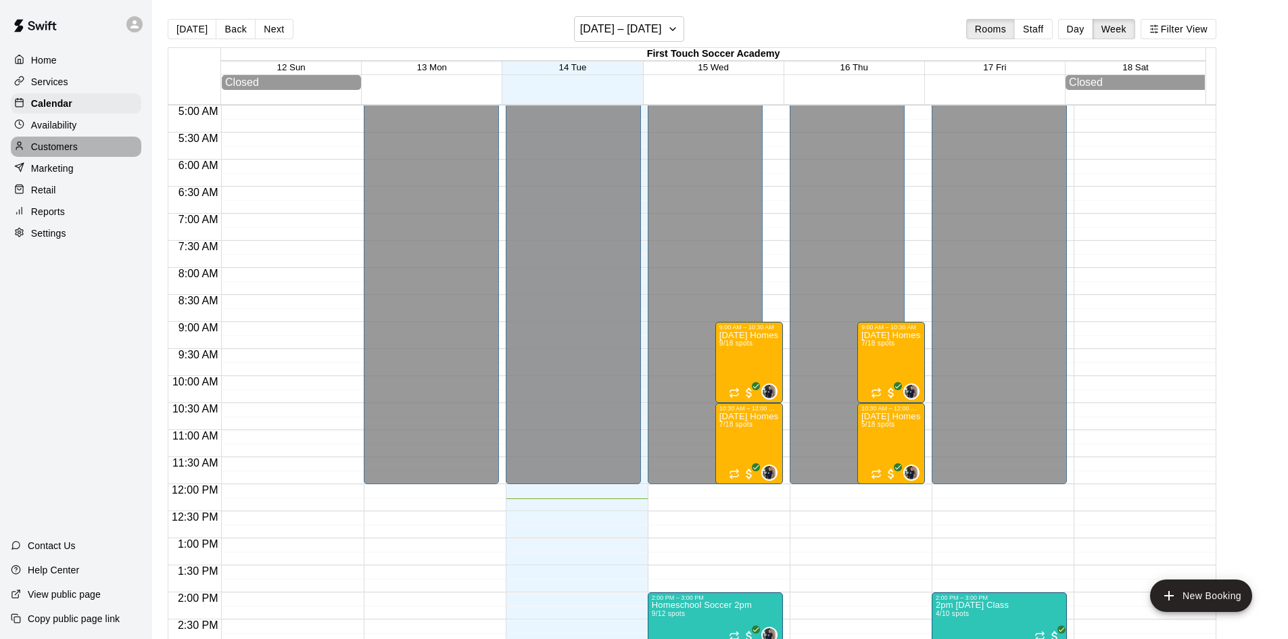
click at [38, 154] on p "Customers" at bounding box center [54, 147] width 47 height 14
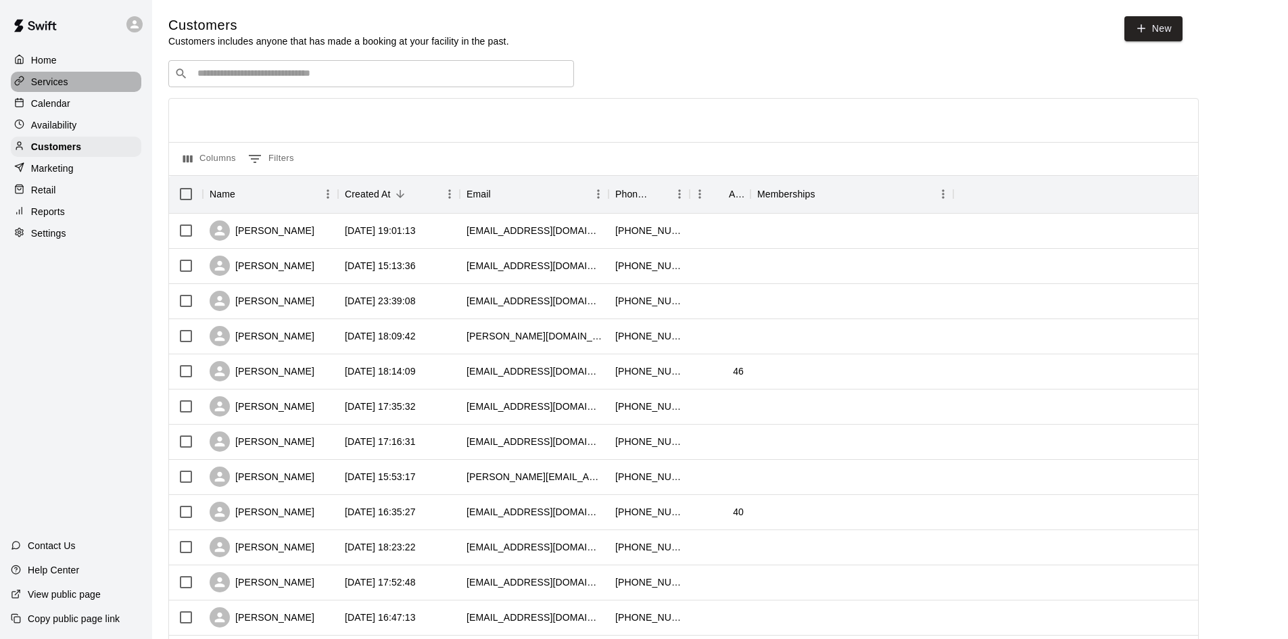
click at [60, 82] on p "Services" at bounding box center [49, 82] width 37 height 14
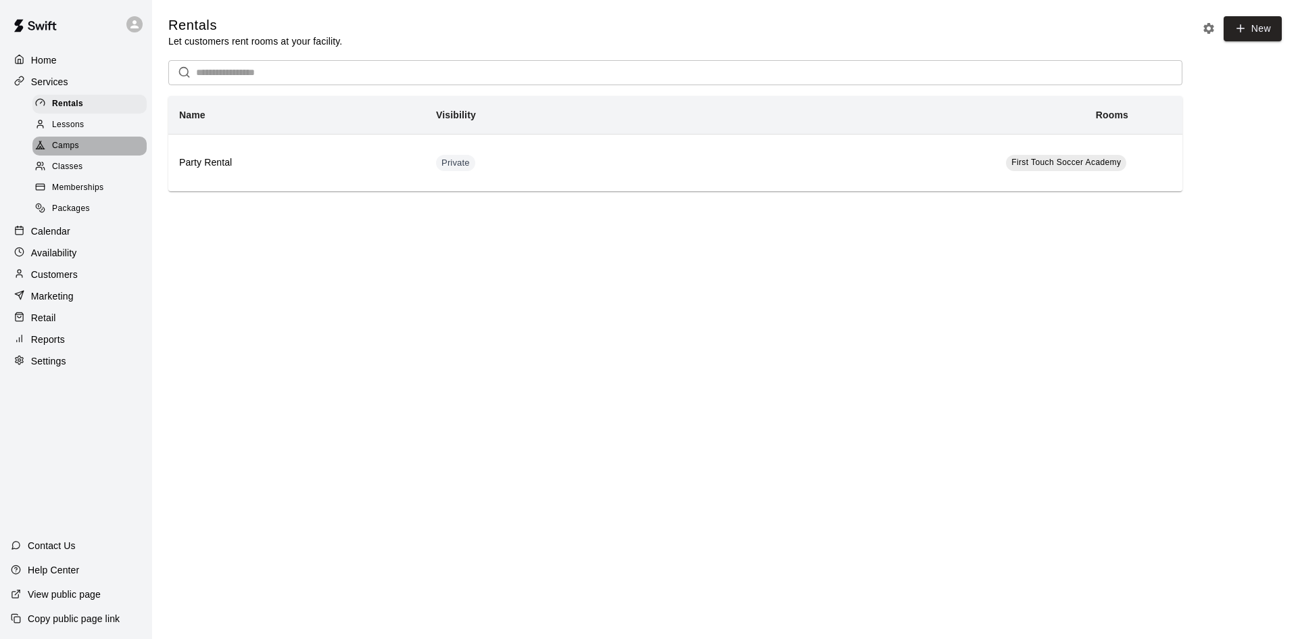
click at [64, 142] on span "Camps" at bounding box center [65, 146] width 27 height 14
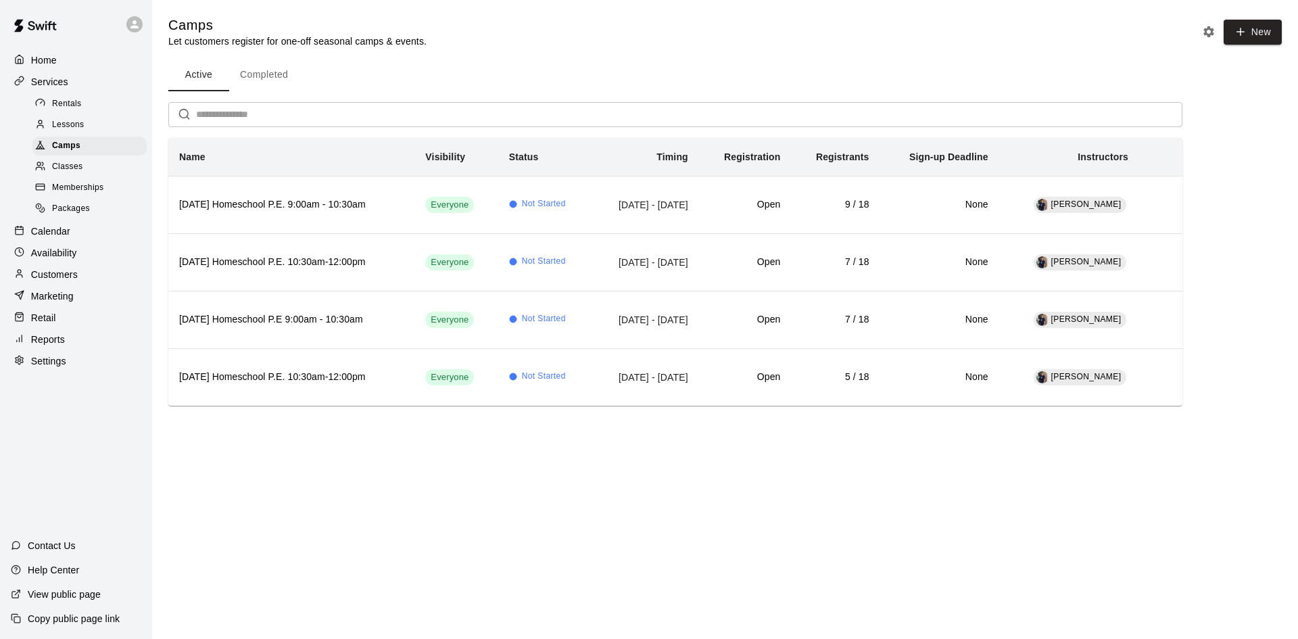
click at [101, 282] on div "Customers" at bounding box center [76, 274] width 131 height 20
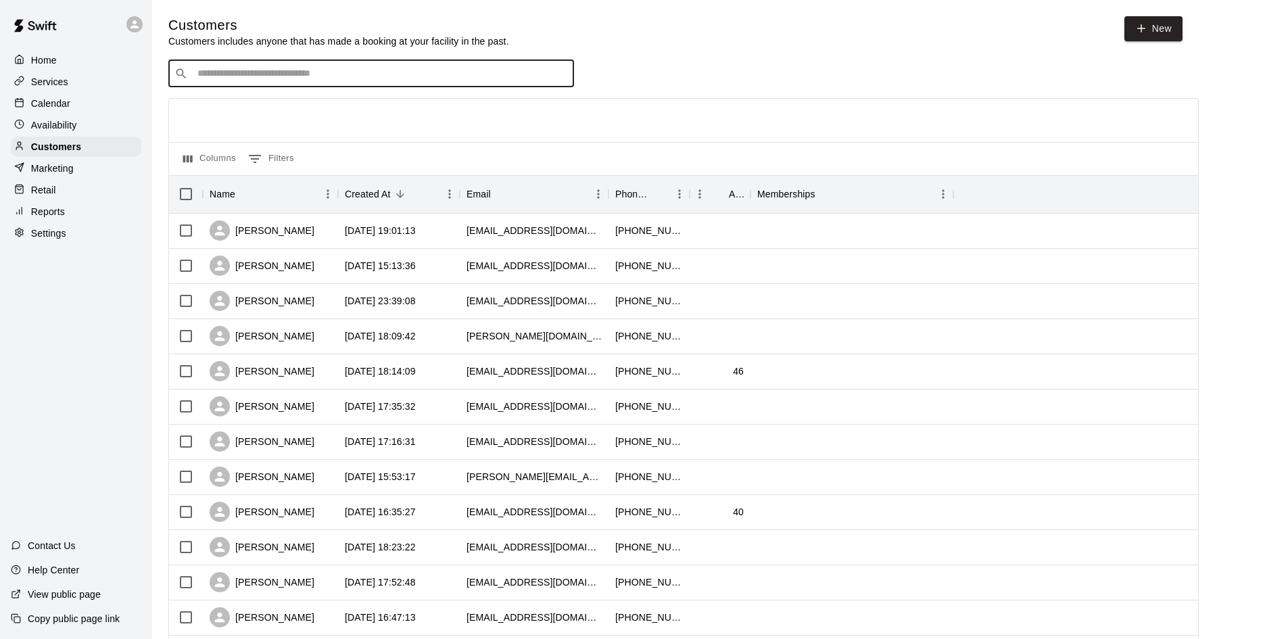
click at [251, 80] on input "Search customers by name or email" at bounding box center [380, 74] width 375 height 14
type input "*****"
click at [559, 76] on icon "Clear" at bounding box center [560, 74] width 14 height 14
